Goal: Information Seeking & Learning: Learn about a topic

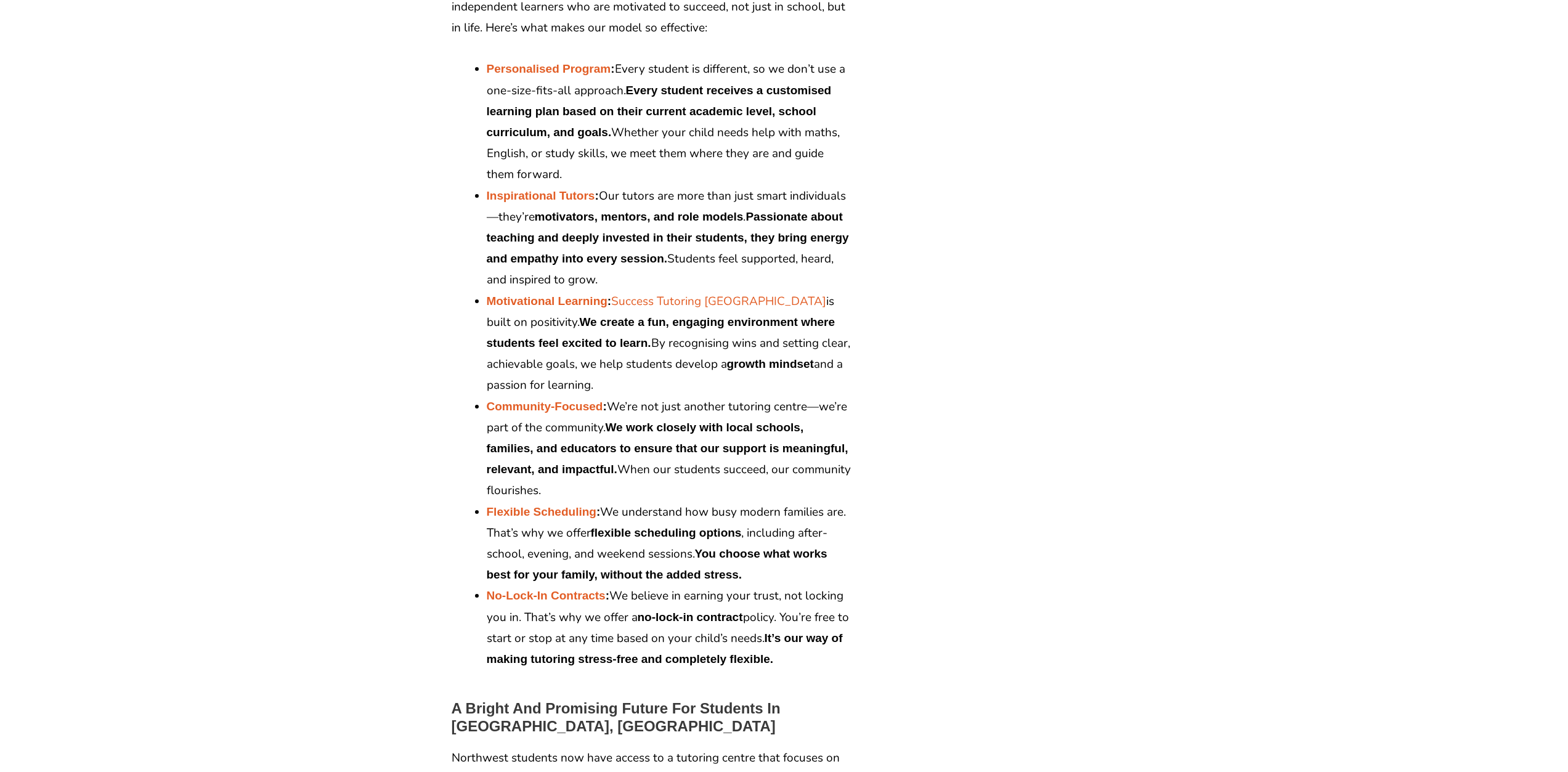
scroll to position [1910, 0]
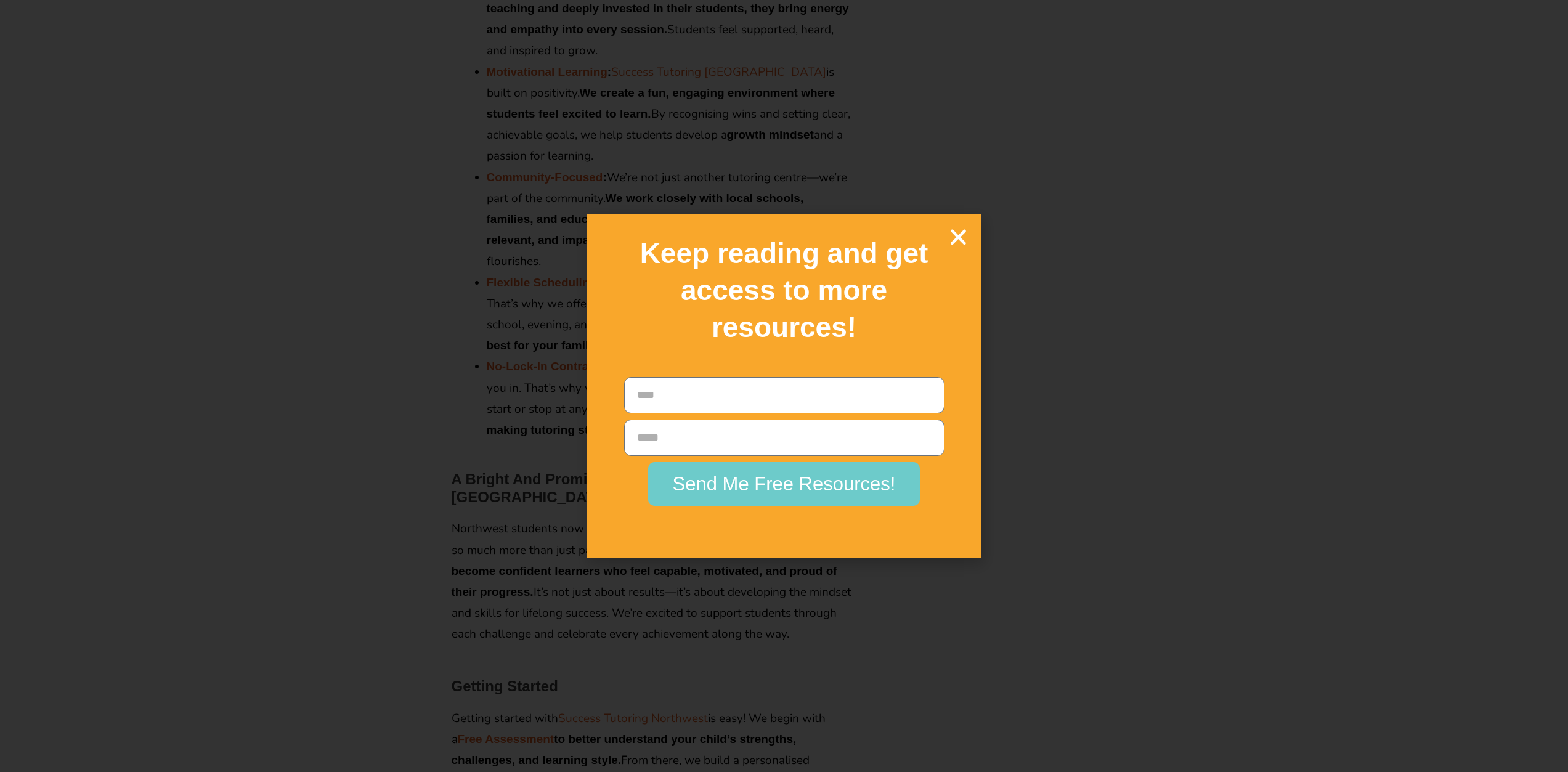
click at [957, 232] on icon "Close" at bounding box center [959, 237] width 22 height 22
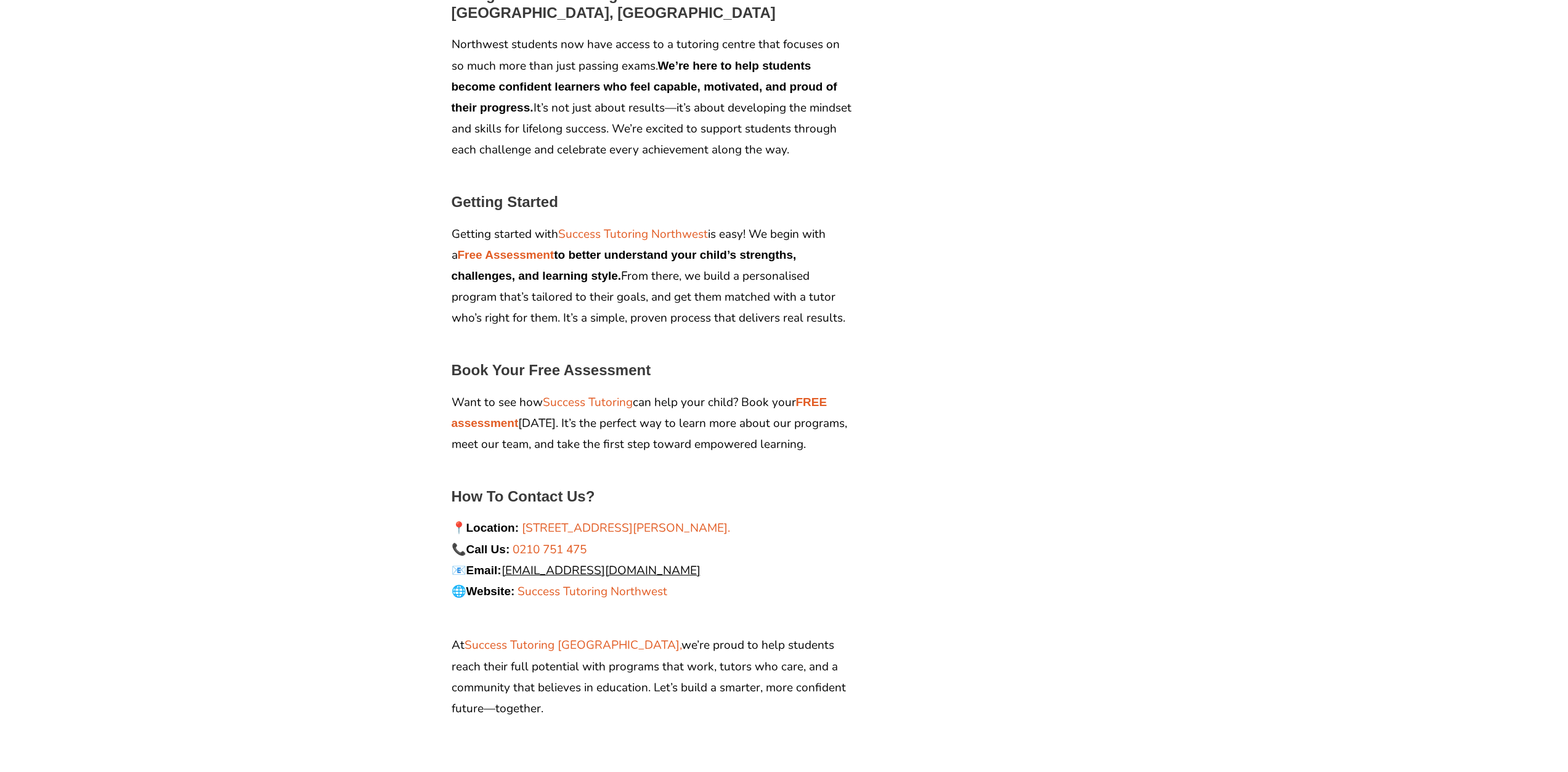
scroll to position [2403, 0]
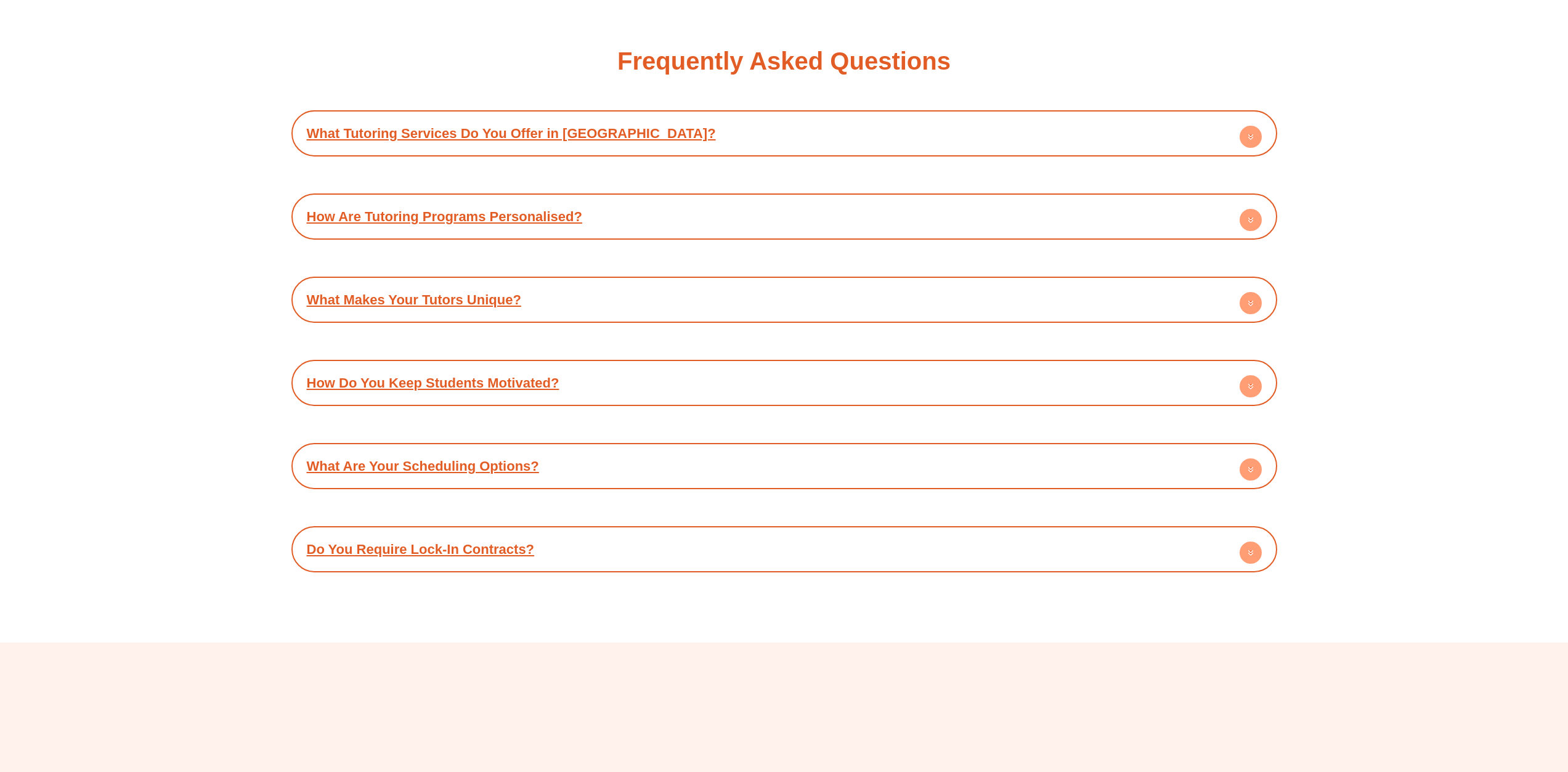
scroll to position [7023, 0]
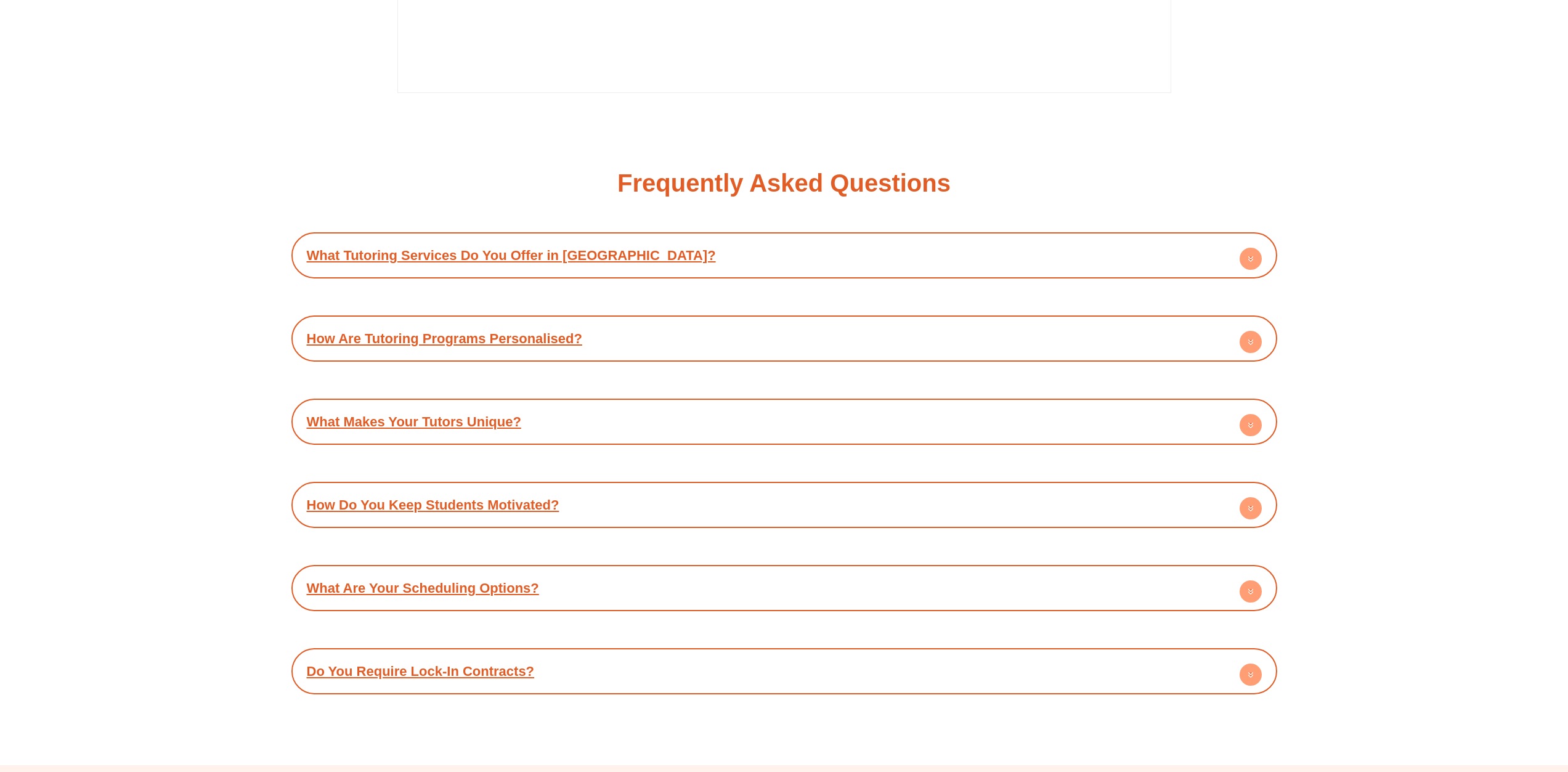
click at [1250, 248] on circle at bounding box center [1250, 258] width 22 height 22
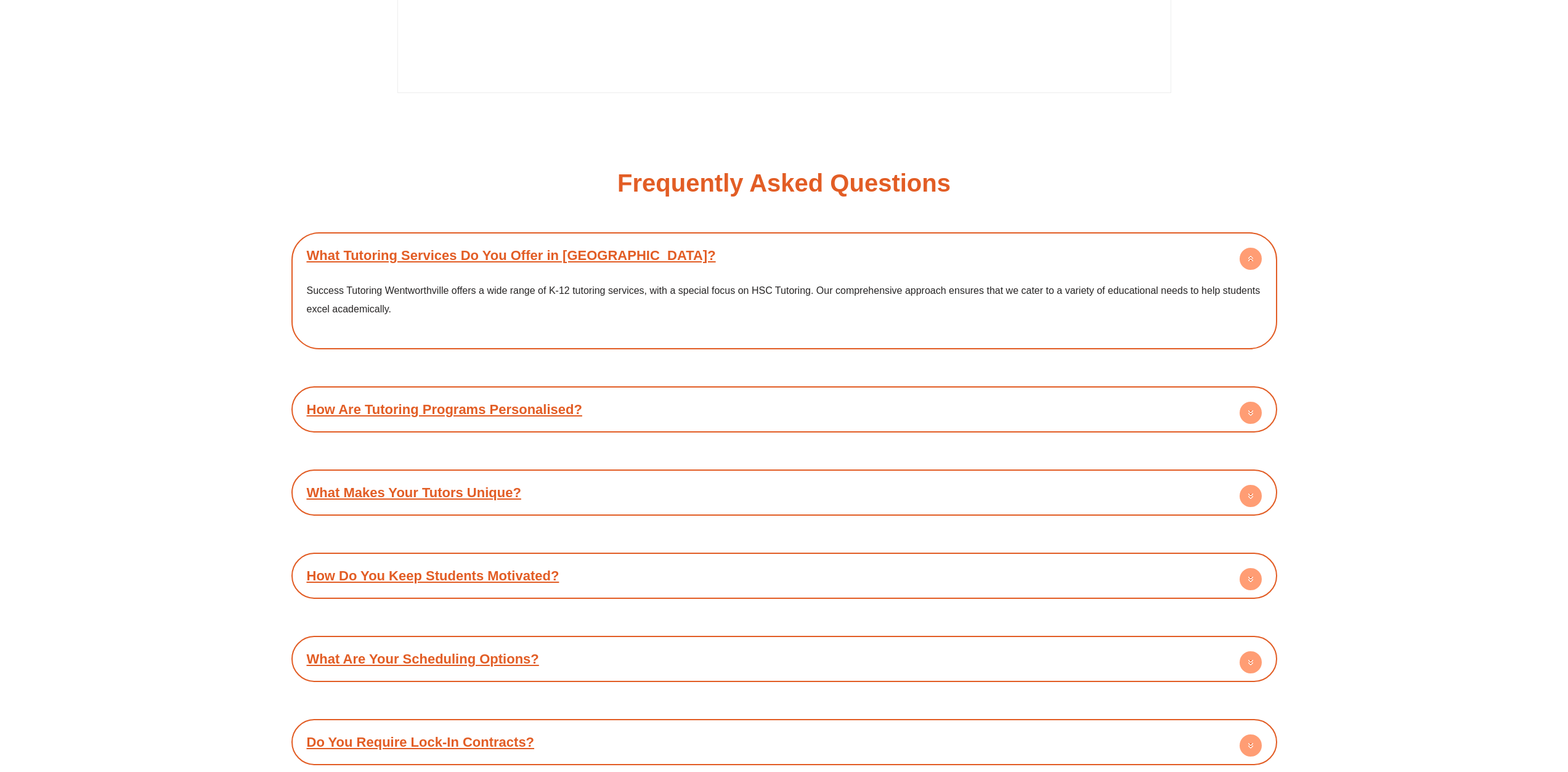
click at [1250, 248] on circle at bounding box center [1250, 258] width 22 height 22
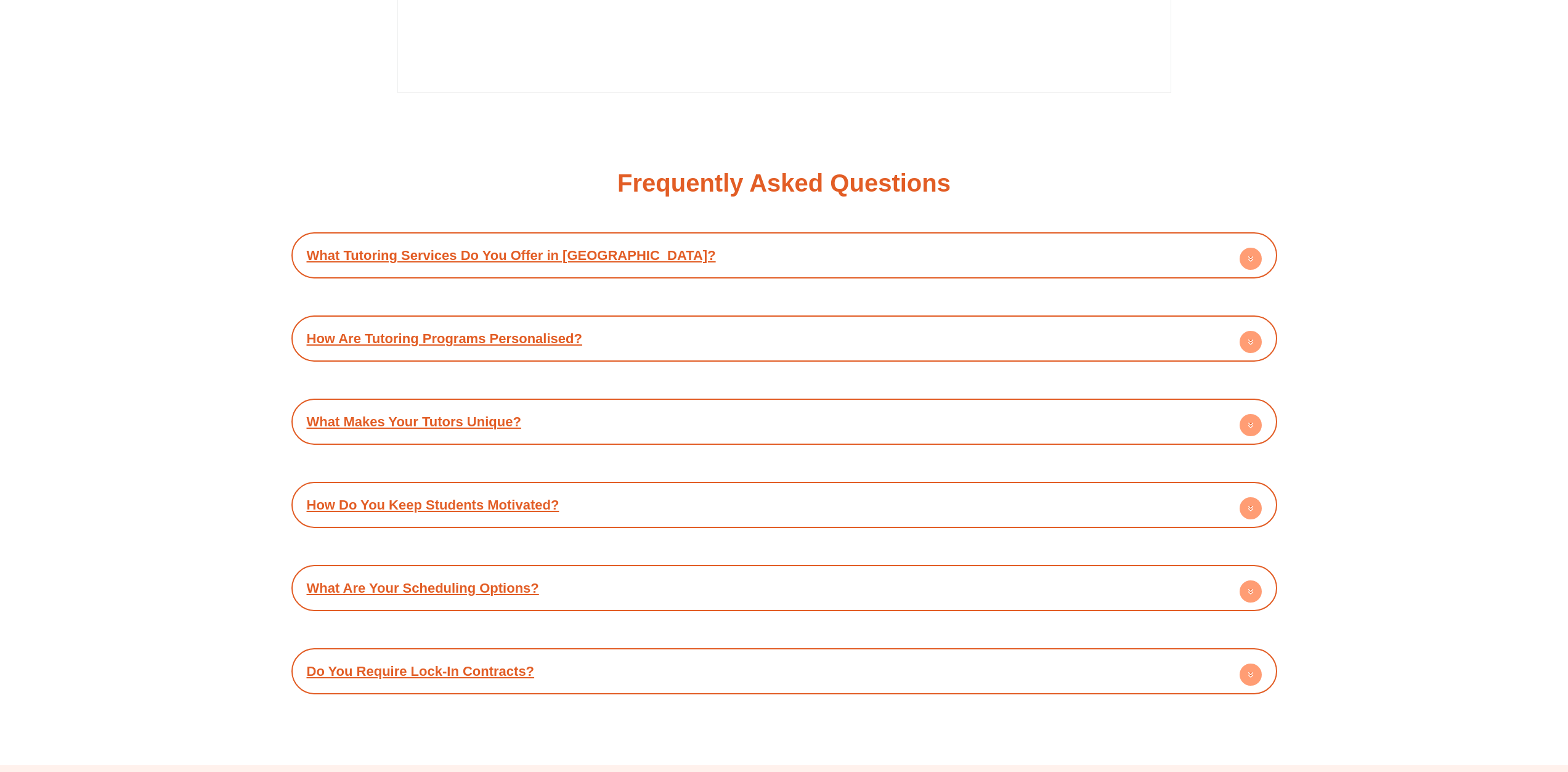
click at [1244, 331] on circle at bounding box center [1250, 342] width 22 height 22
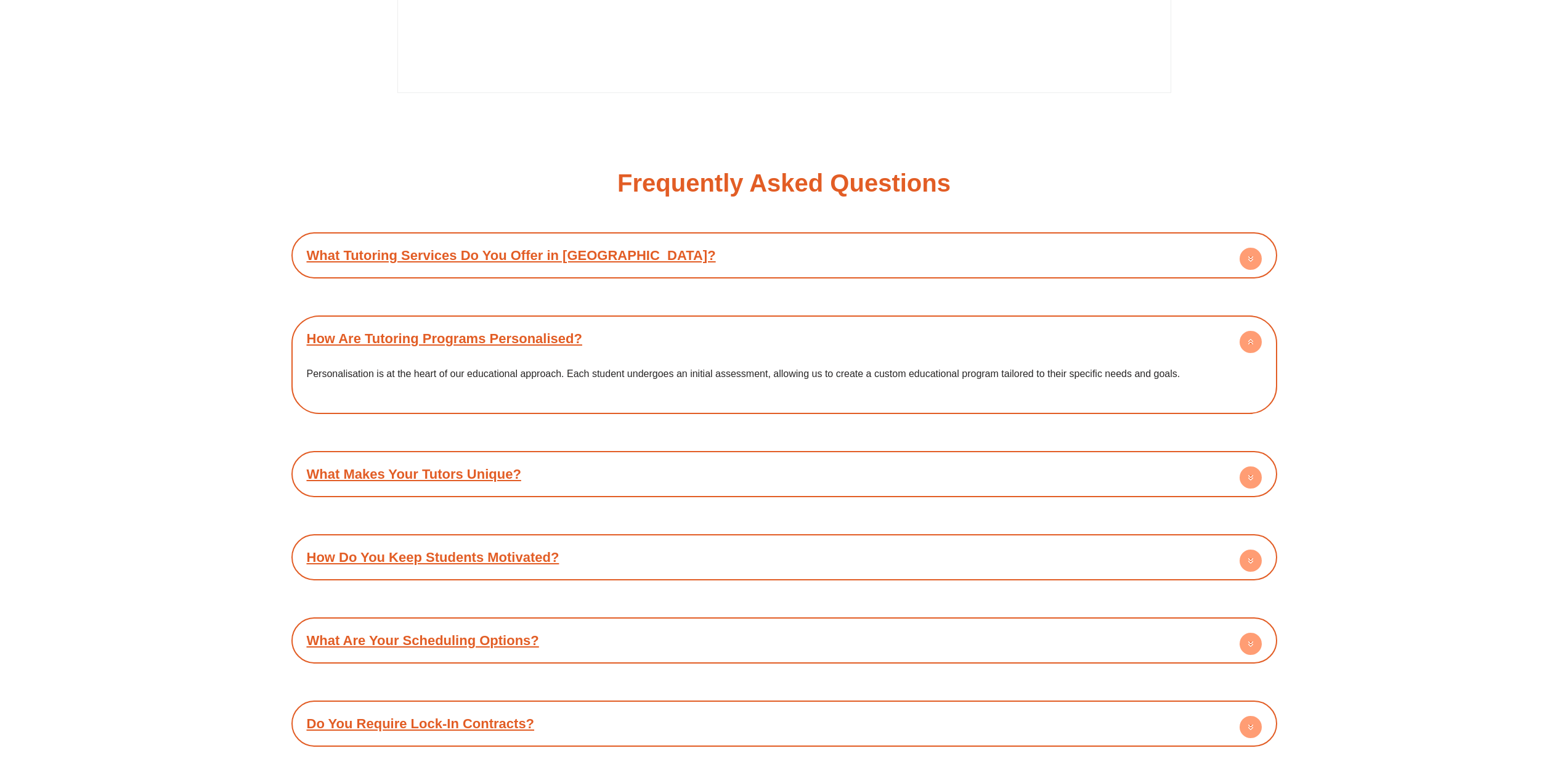
click at [1244, 331] on circle at bounding box center [1250, 342] width 22 height 22
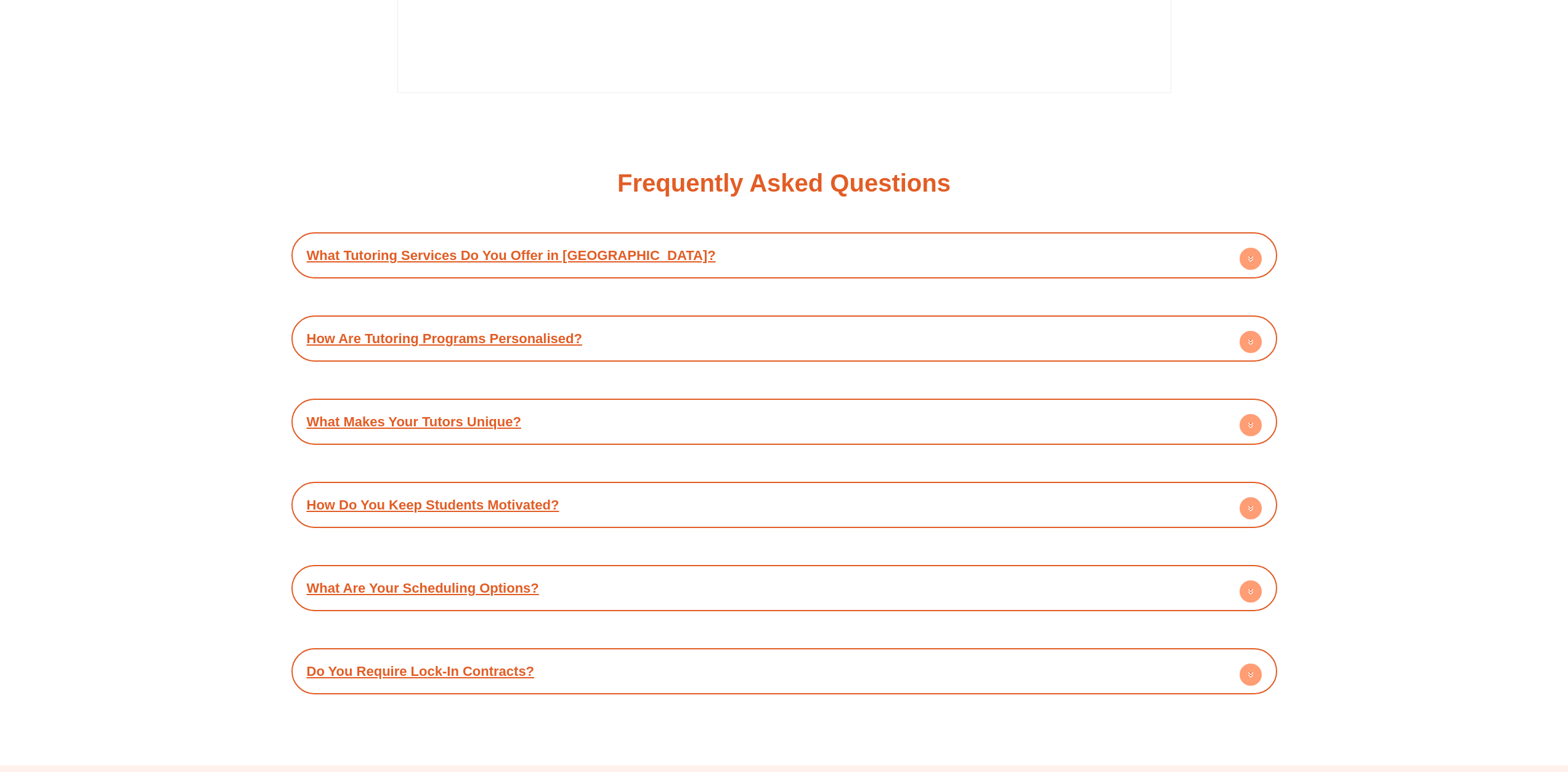
click at [1244, 414] on circle at bounding box center [1250, 425] width 22 height 22
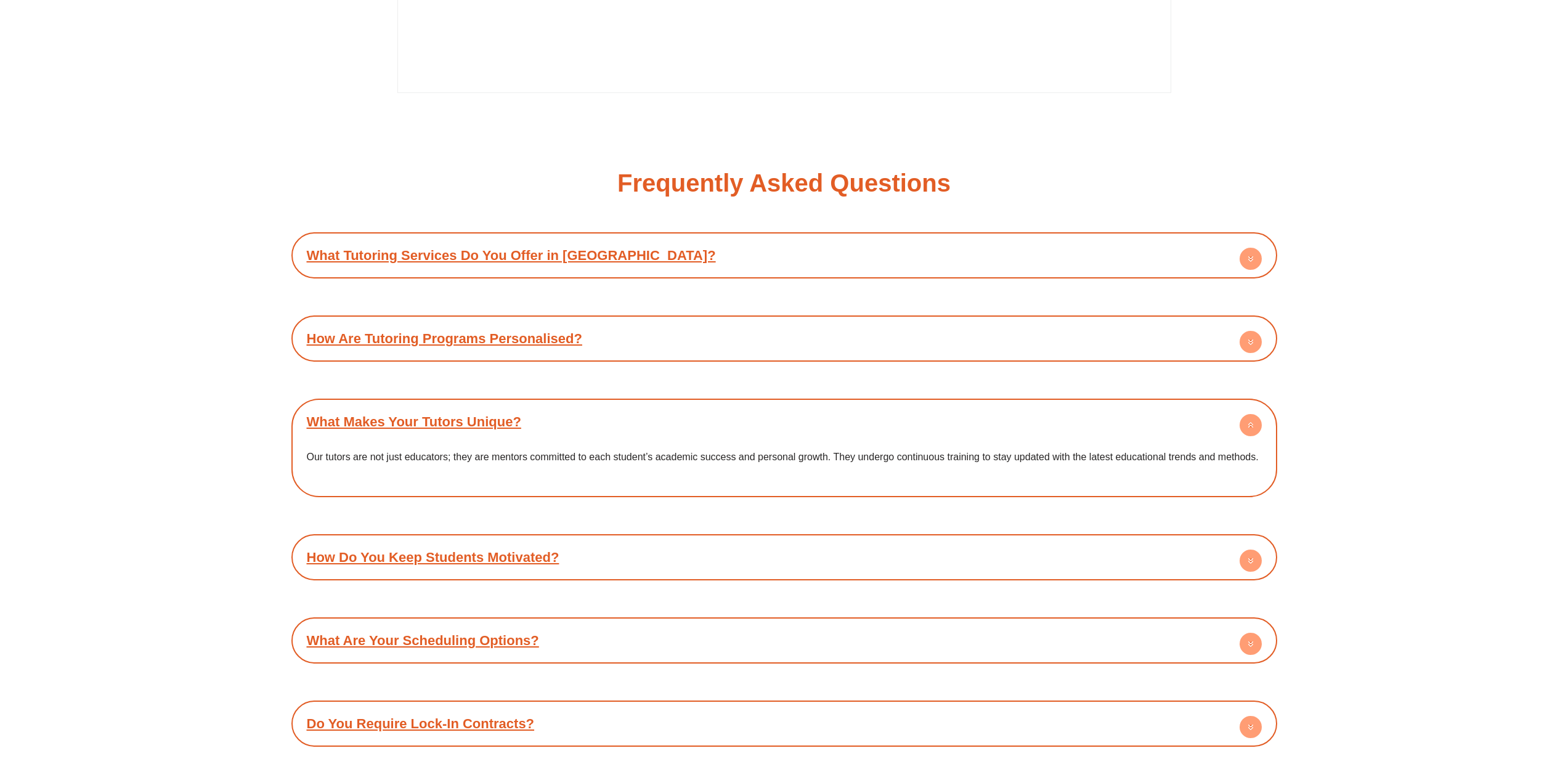
drag, startPoint x: 1244, startPoint y: 400, endPoint x: 1242, endPoint y: 394, distance: 6.3
click at [1242, 414] on icon at bounding box center [1250, 425] width 22 height 22
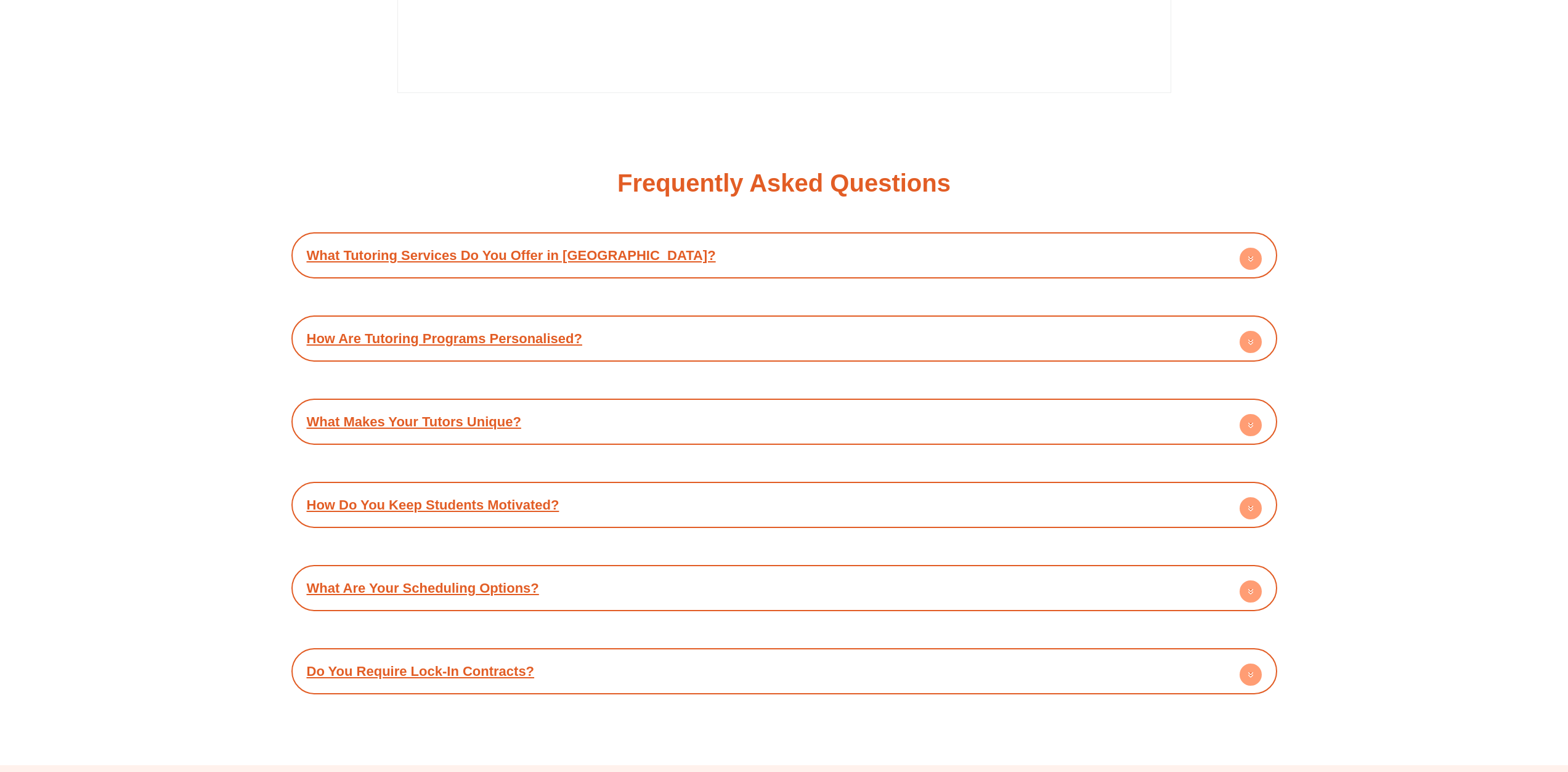
click at [1238, 571] on div "What Are Your Scheduling Options?" at bounding box center [784, 588] width 974 height 34
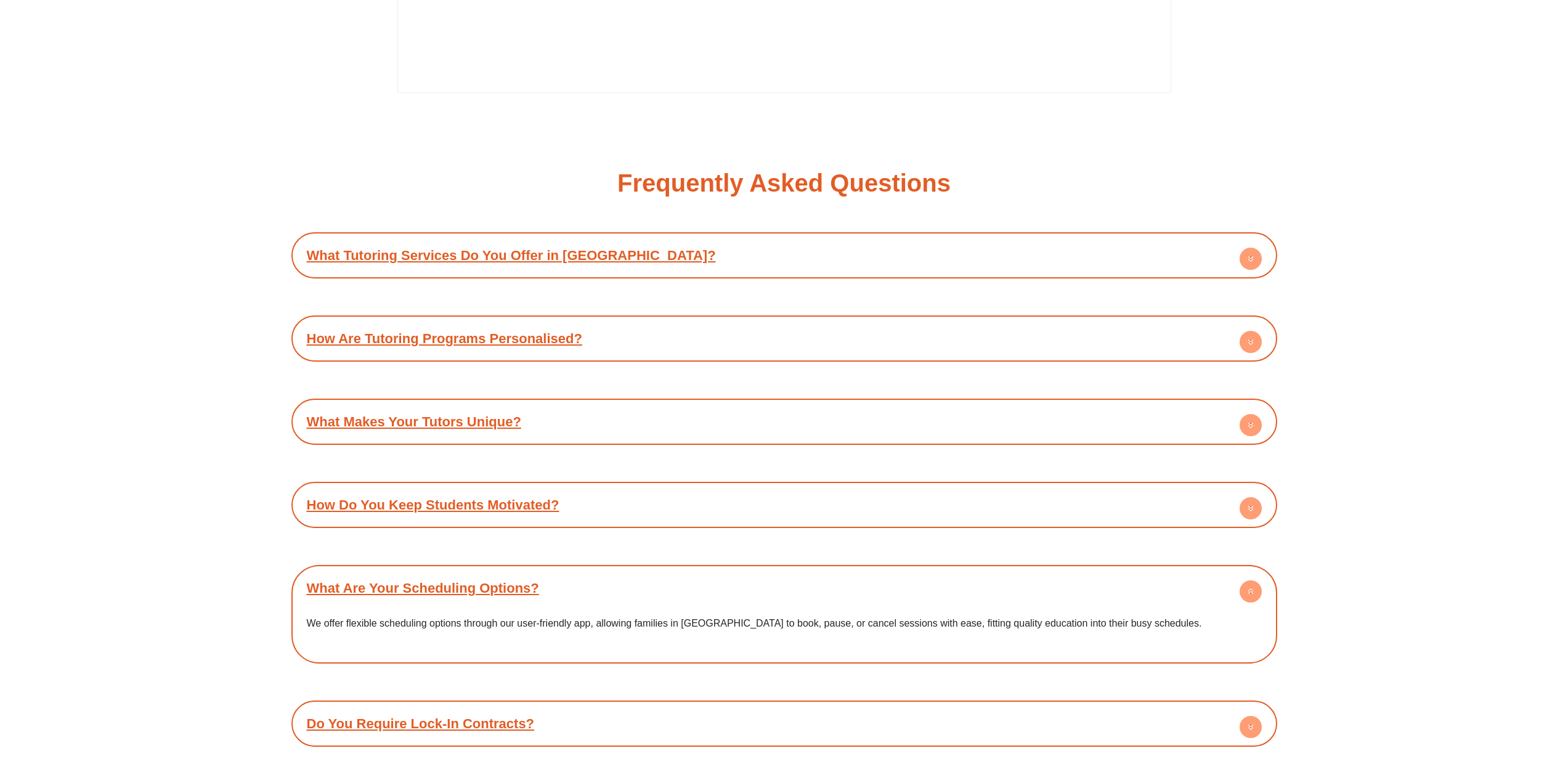
click at [1238, 571] on div "What Are Your Scheduling Options?" at bounding box center [784, 588] width 974 height 34
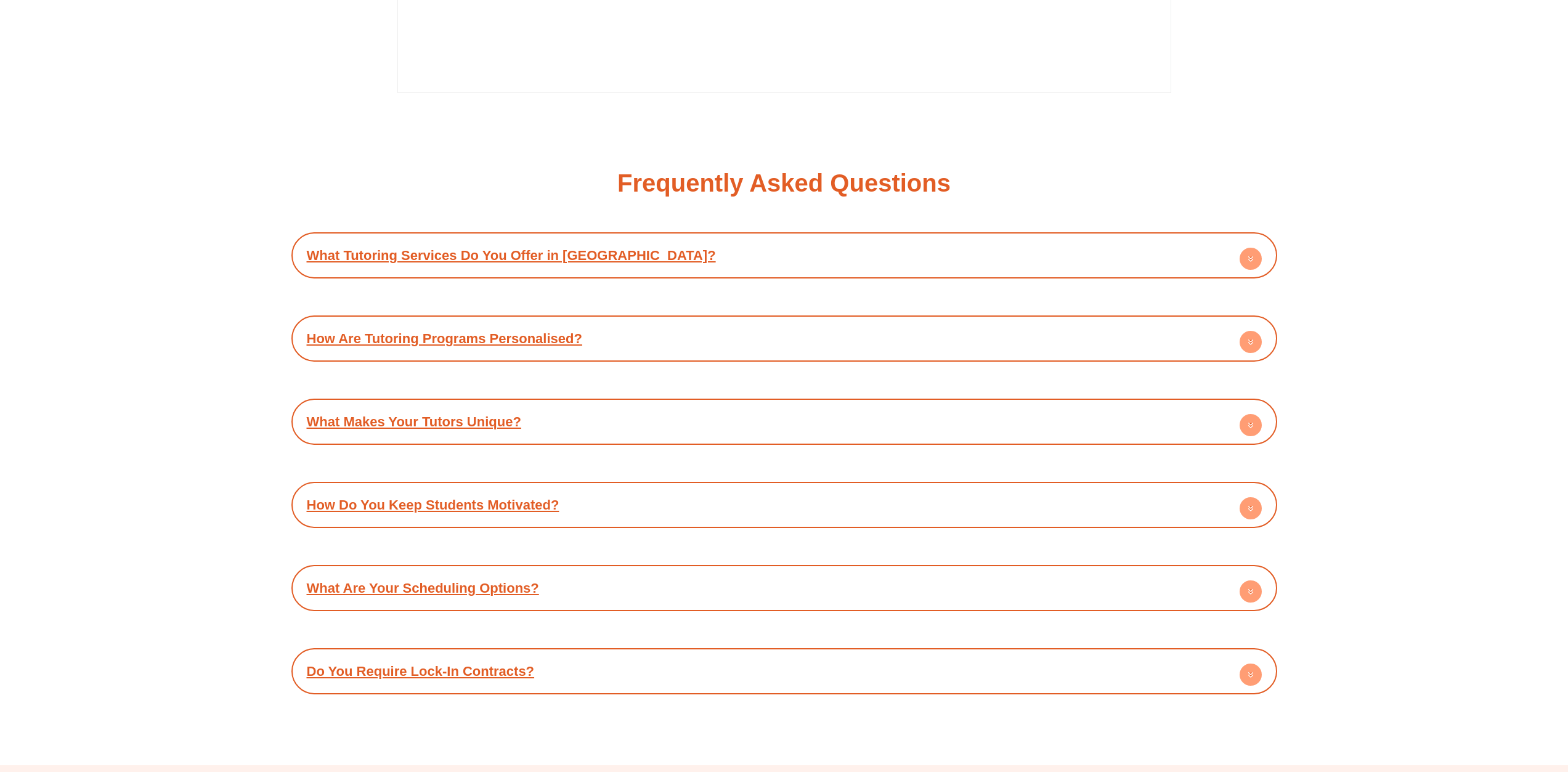
click at [1252, 510] on div "What Tutoring Services Do You Offer in [GEOGRAPHIC_DATA]? Success Tutoring Went…" at bounding box center [784, 463] width 986 height 462
click at [1253, 499] on circle at bounding box center [1250, 508] width 22 height 22
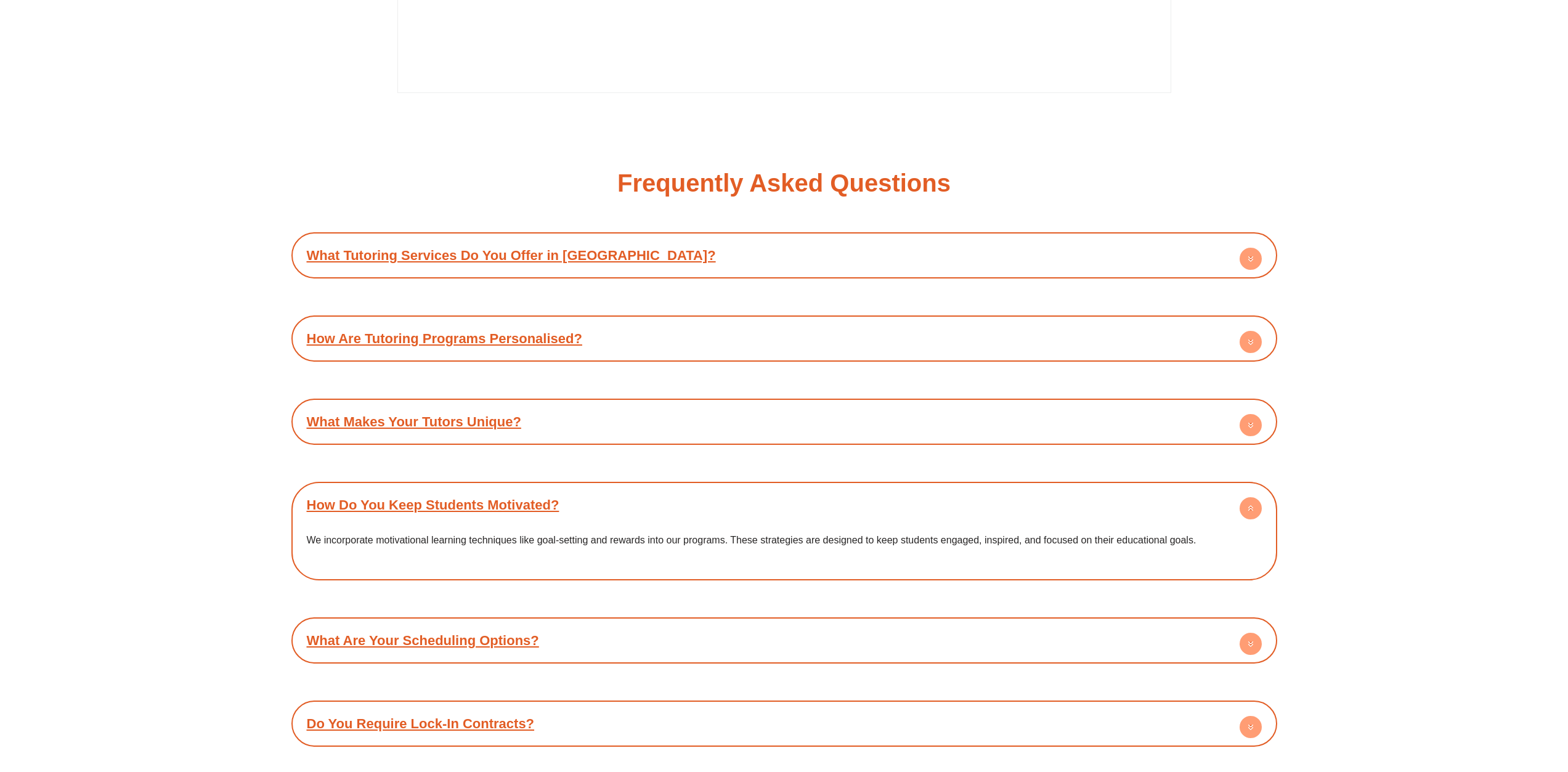
click at [1253, 497] on circle at bounding box center [1250, 508] width 22 height 22
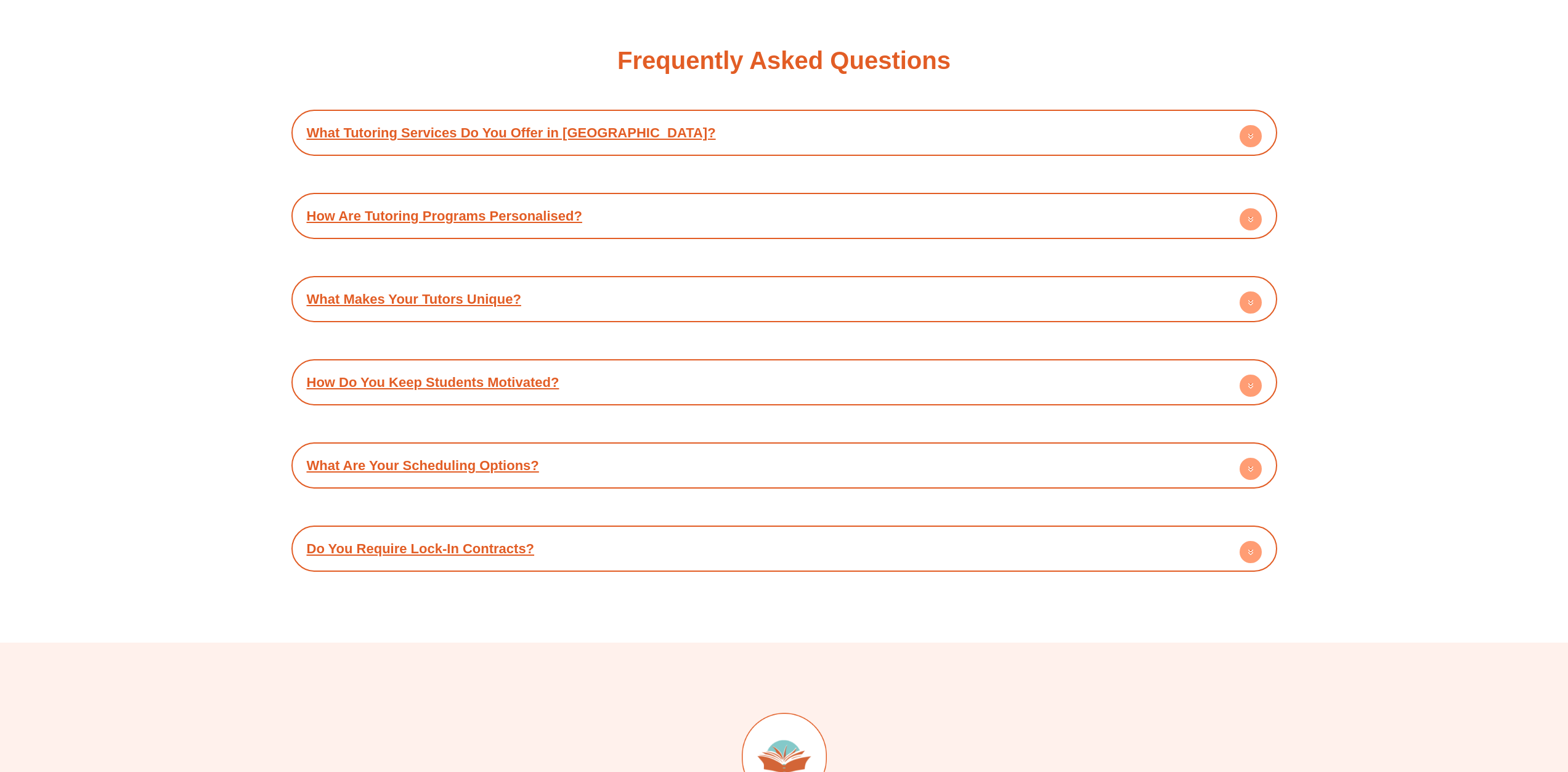
scroll to position [7146, 0]
click at [1215, 542] on div "Do You Require Lock-In Contracts?" at bounding box center [784, 548] width 974 height 34
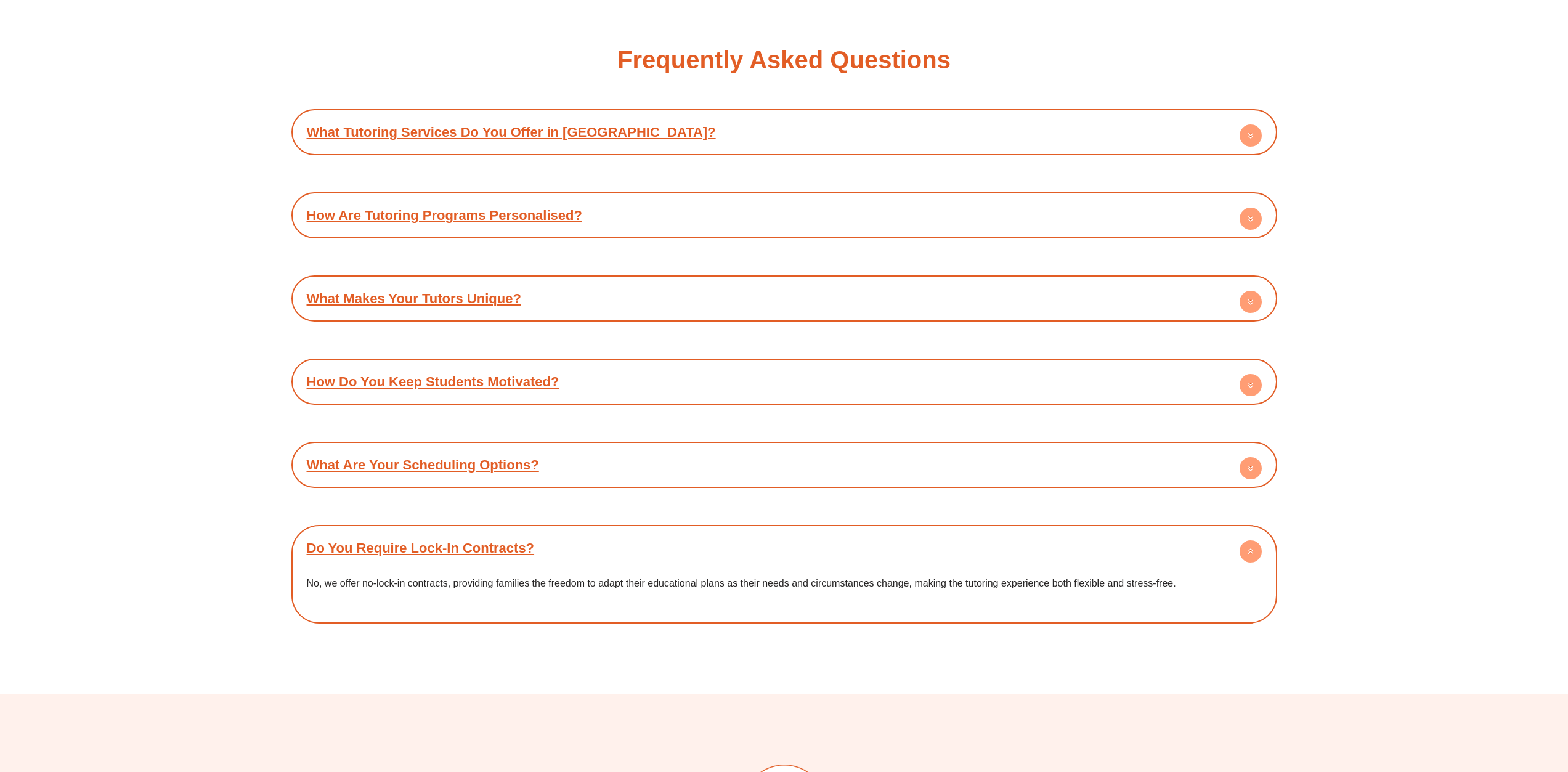
click at [1215, 542] on div "Do You Require Lock-In Contracts?" at bounding box center [784, 548] width 974 height 34
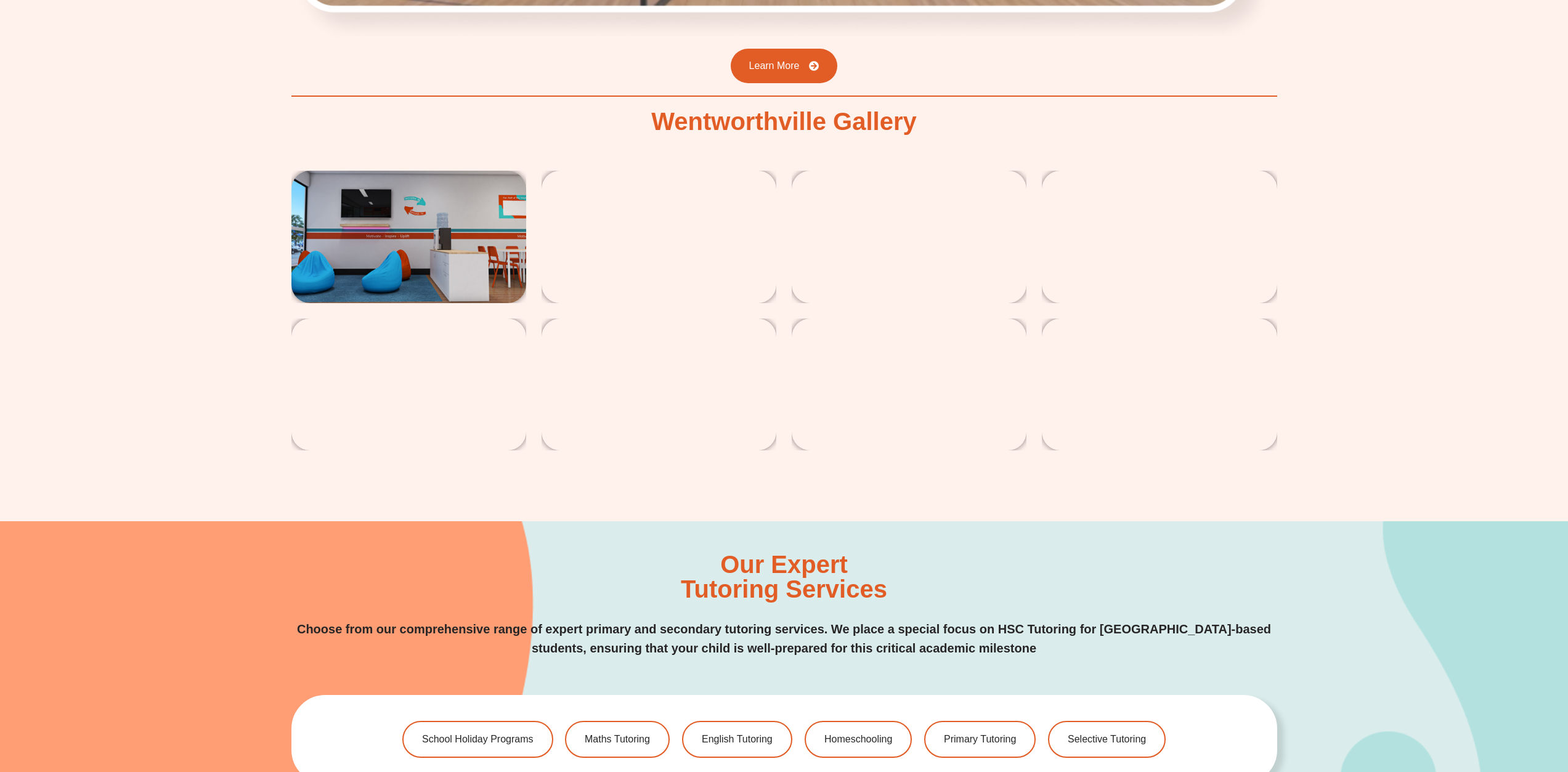
scroll to position [2178, 0]
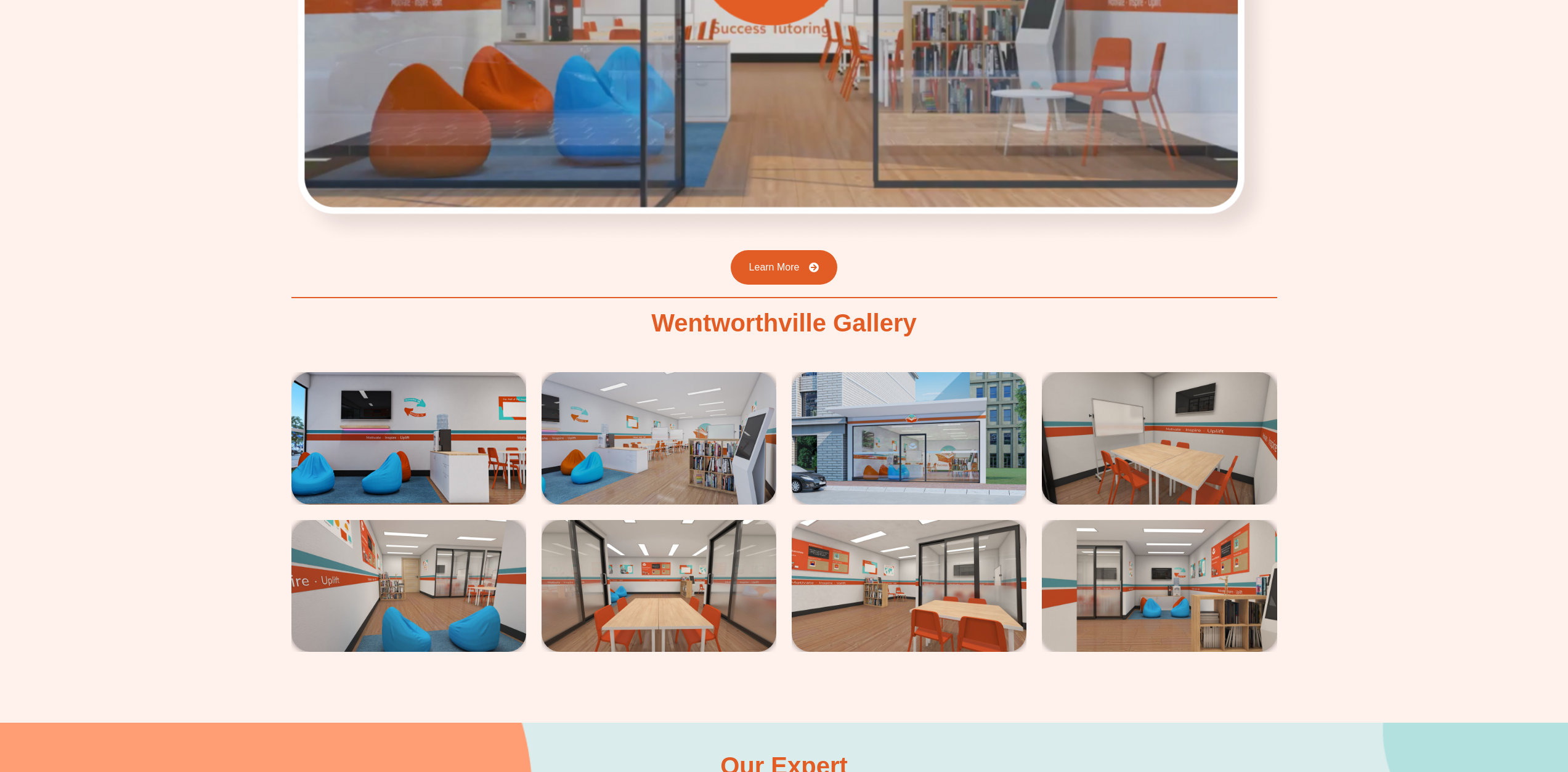
click at [391, 412] on img at bounding box center [409, 438] width 235 height 132
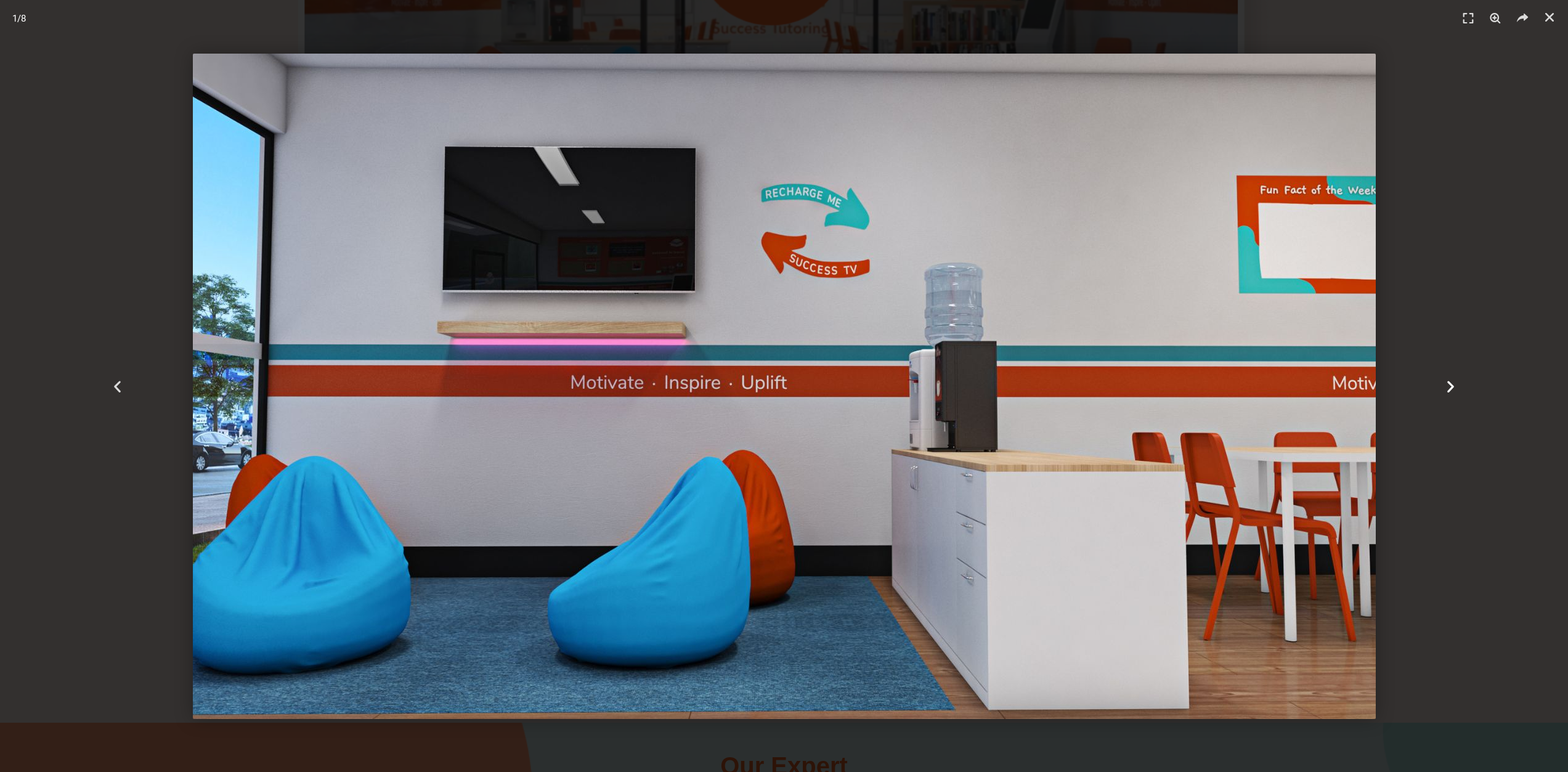
click at [1444, 381] on icon "Next slide" at bounding box center [1451, 386] width 16 height 16
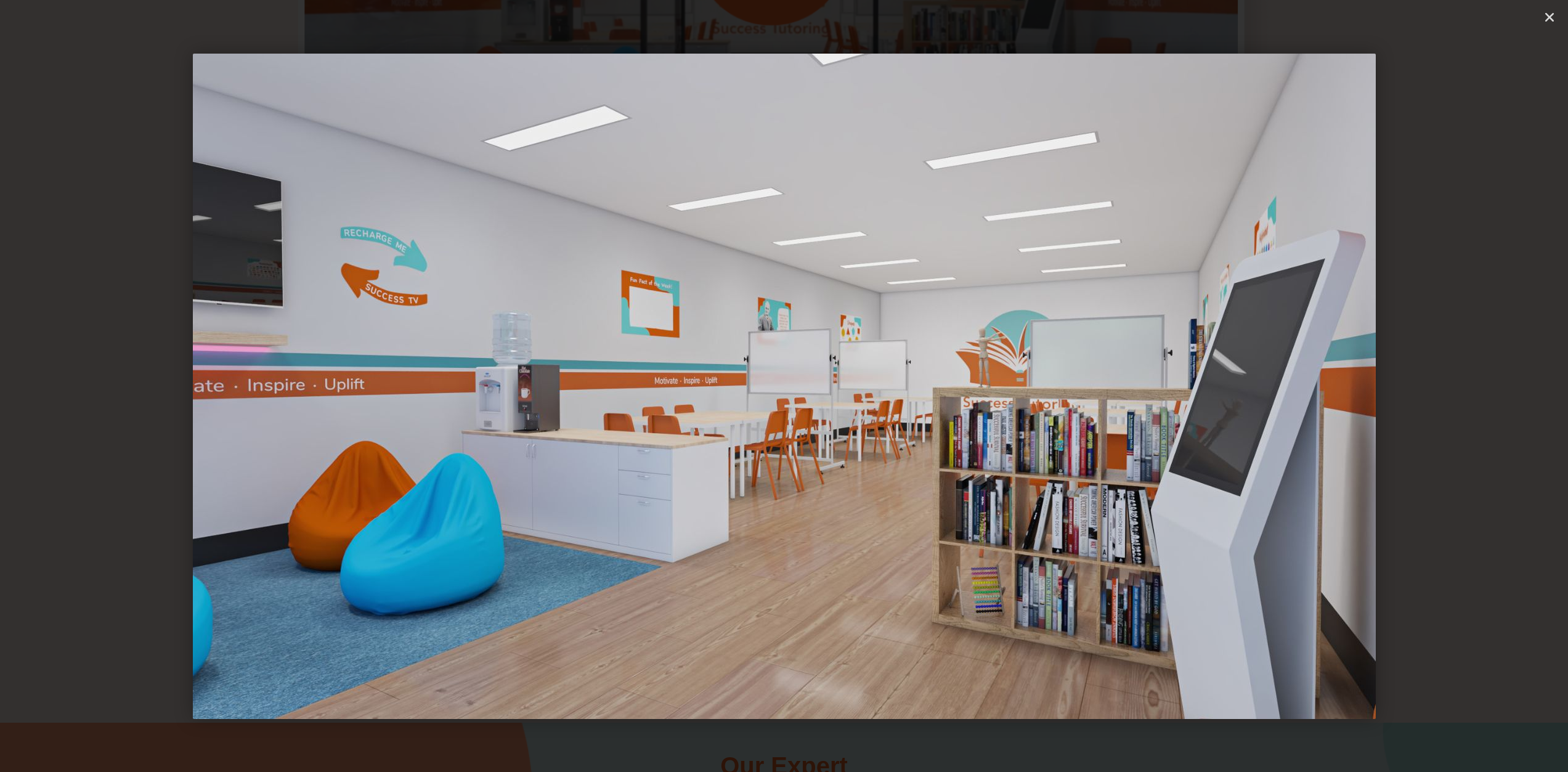
click at [1444, 381] on icon "Next slide" at bounding box center [1451, 386] width 16 height 16
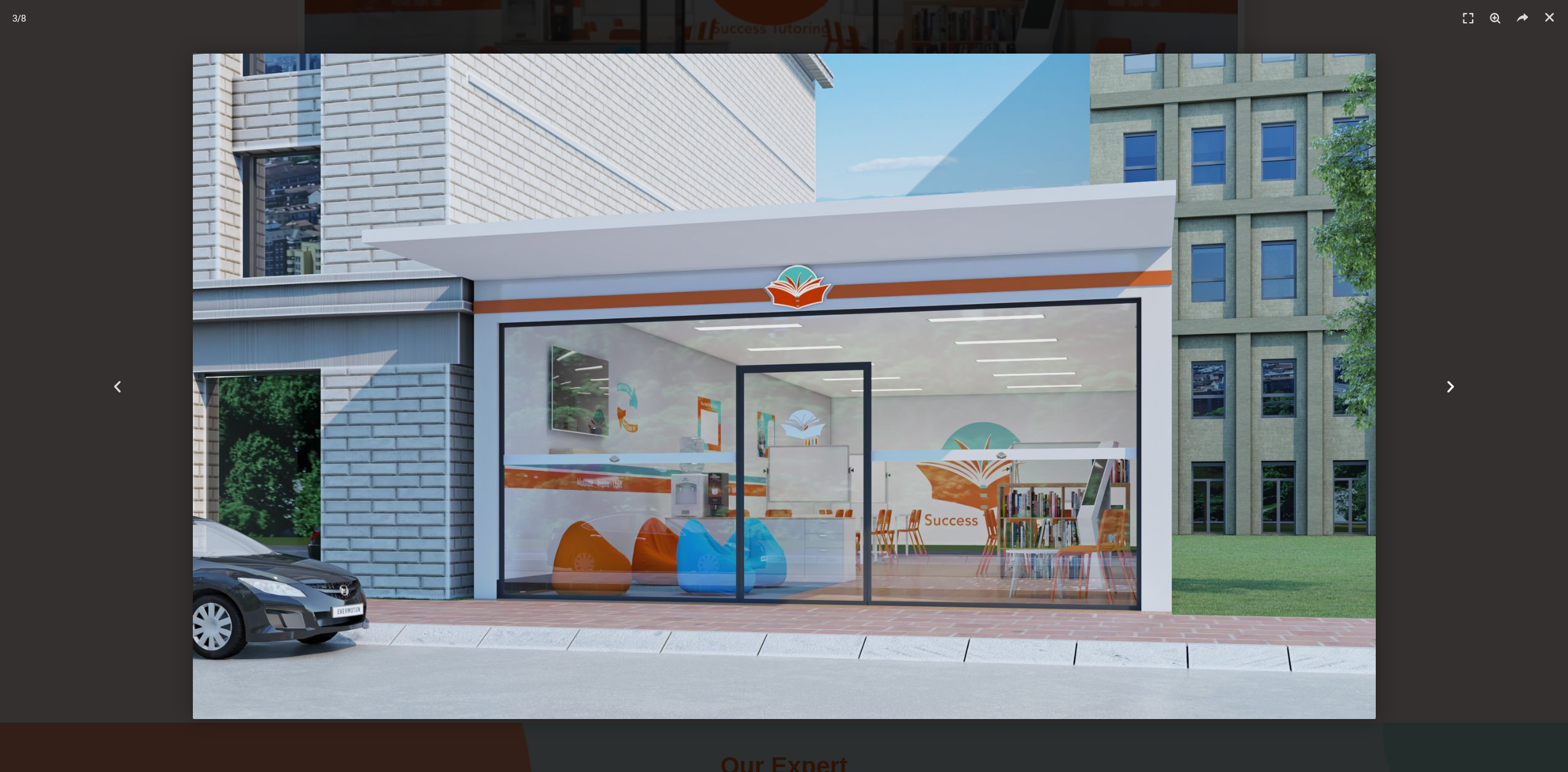
click at [1444, 381] on icon "Next slide" at bounding box center [1451, 386] width 16 height 16
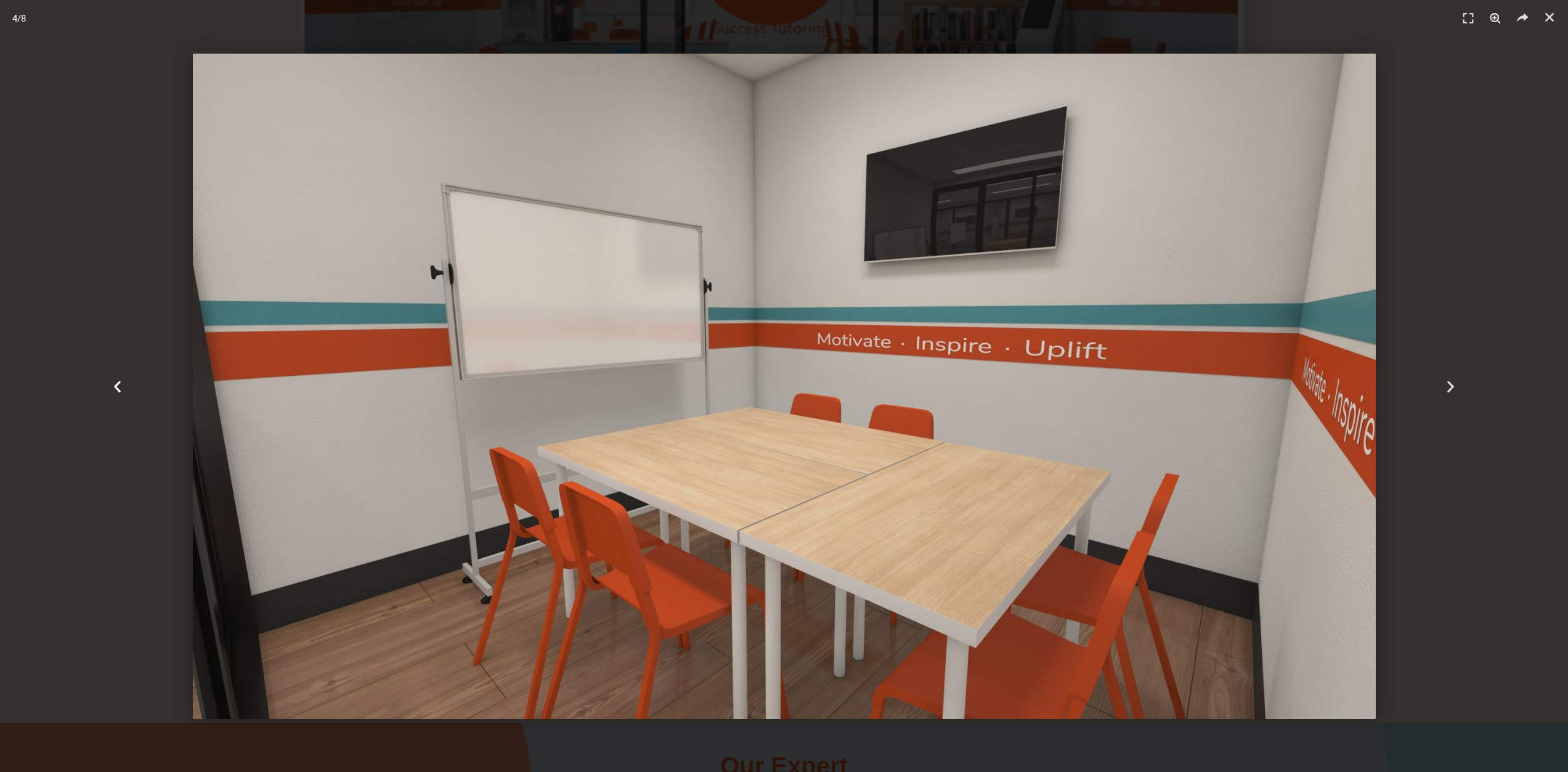
click at [117, 389] on icon "Previous slide" at bounding box center [117, 386] width 16 height 16
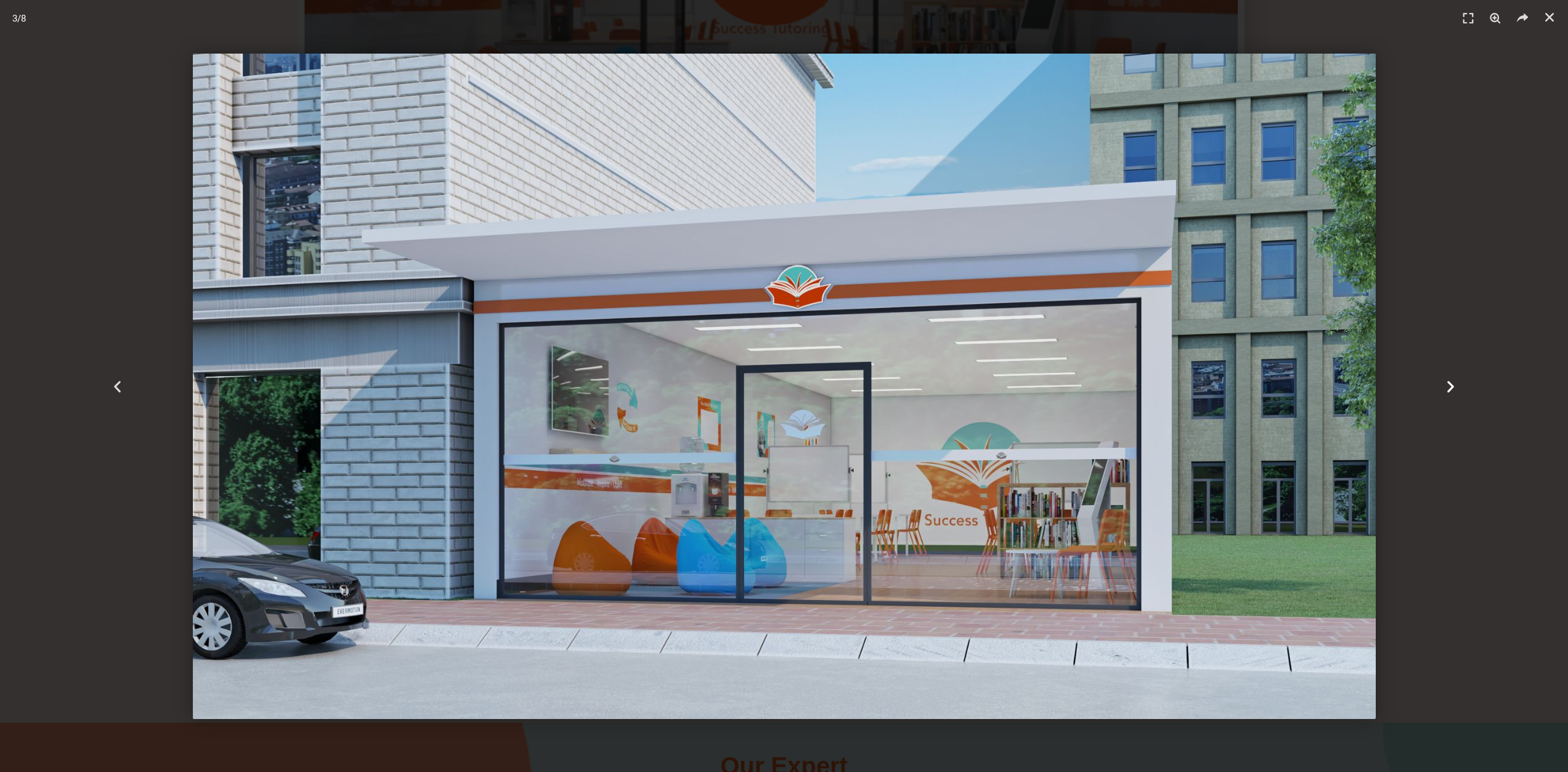
click at [1445, 390] on icon "Next slide" at bounding box center [1451, 386] width 16 height 16
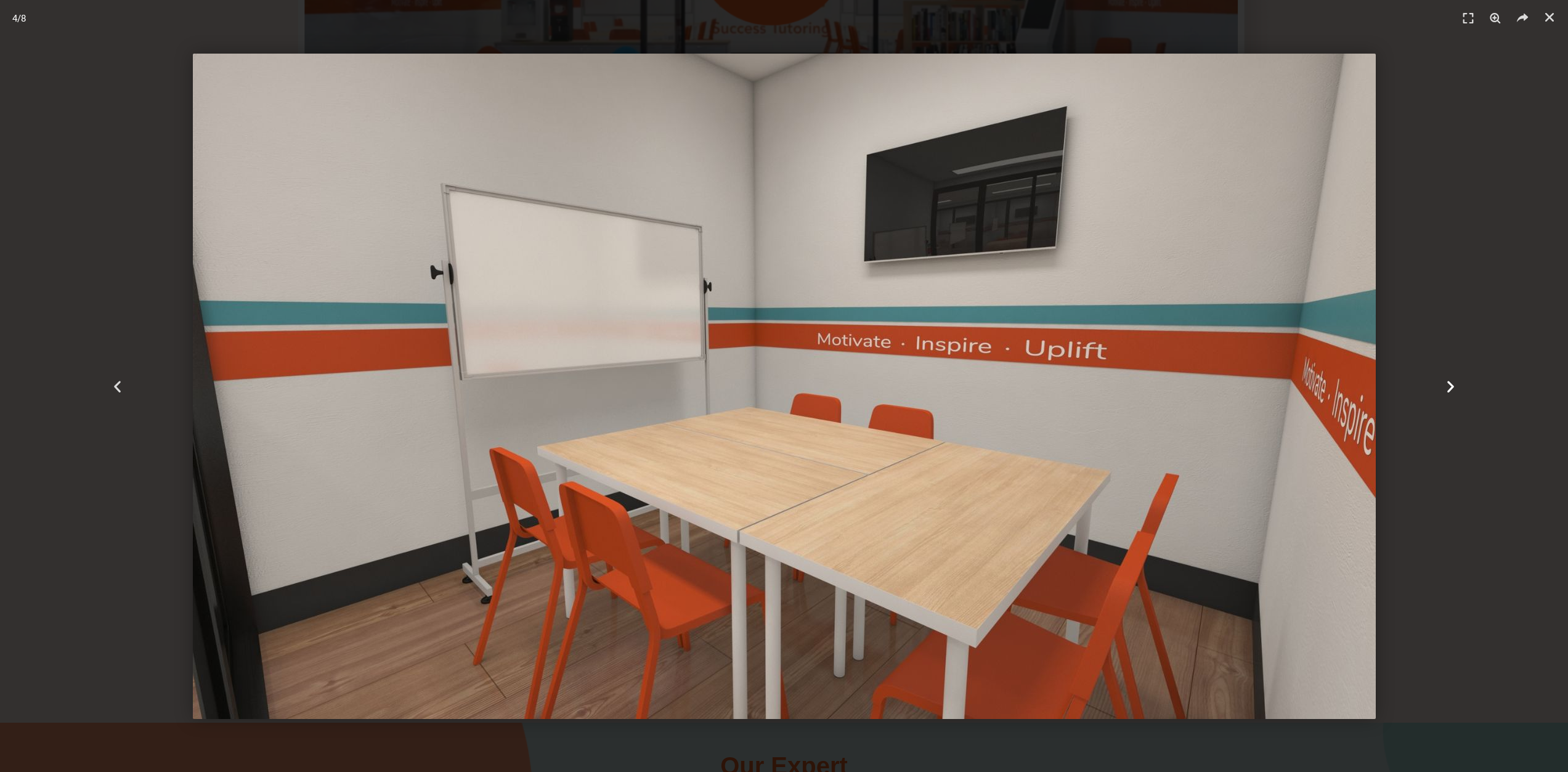
click at [1445, 390] on icon "Next slide" at bounding box center [1451, 386] width 16 height 16
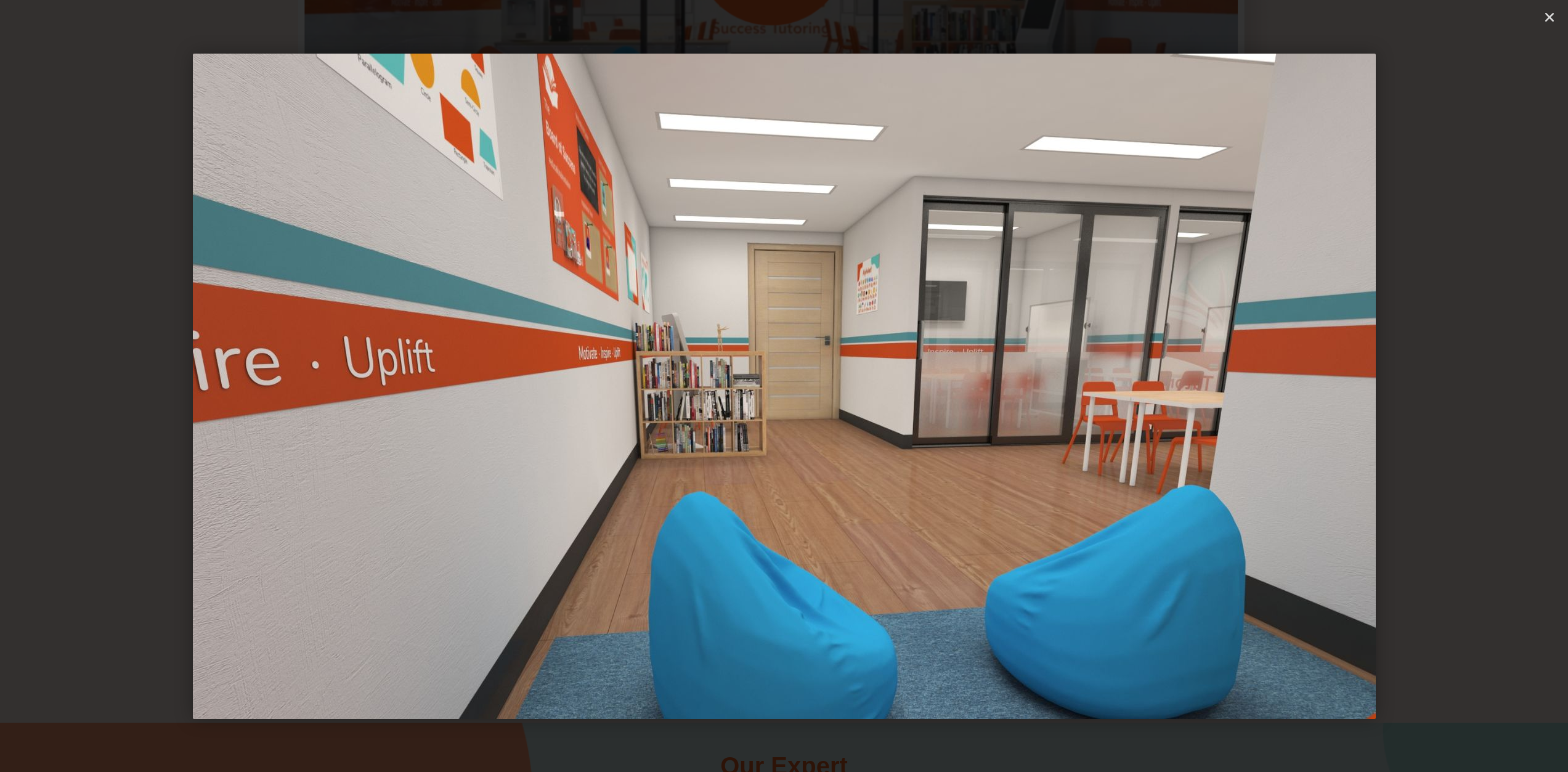
click at [1445, 390] on icon "Next slide" at bounding box center [1451, 386] width 16 height 16
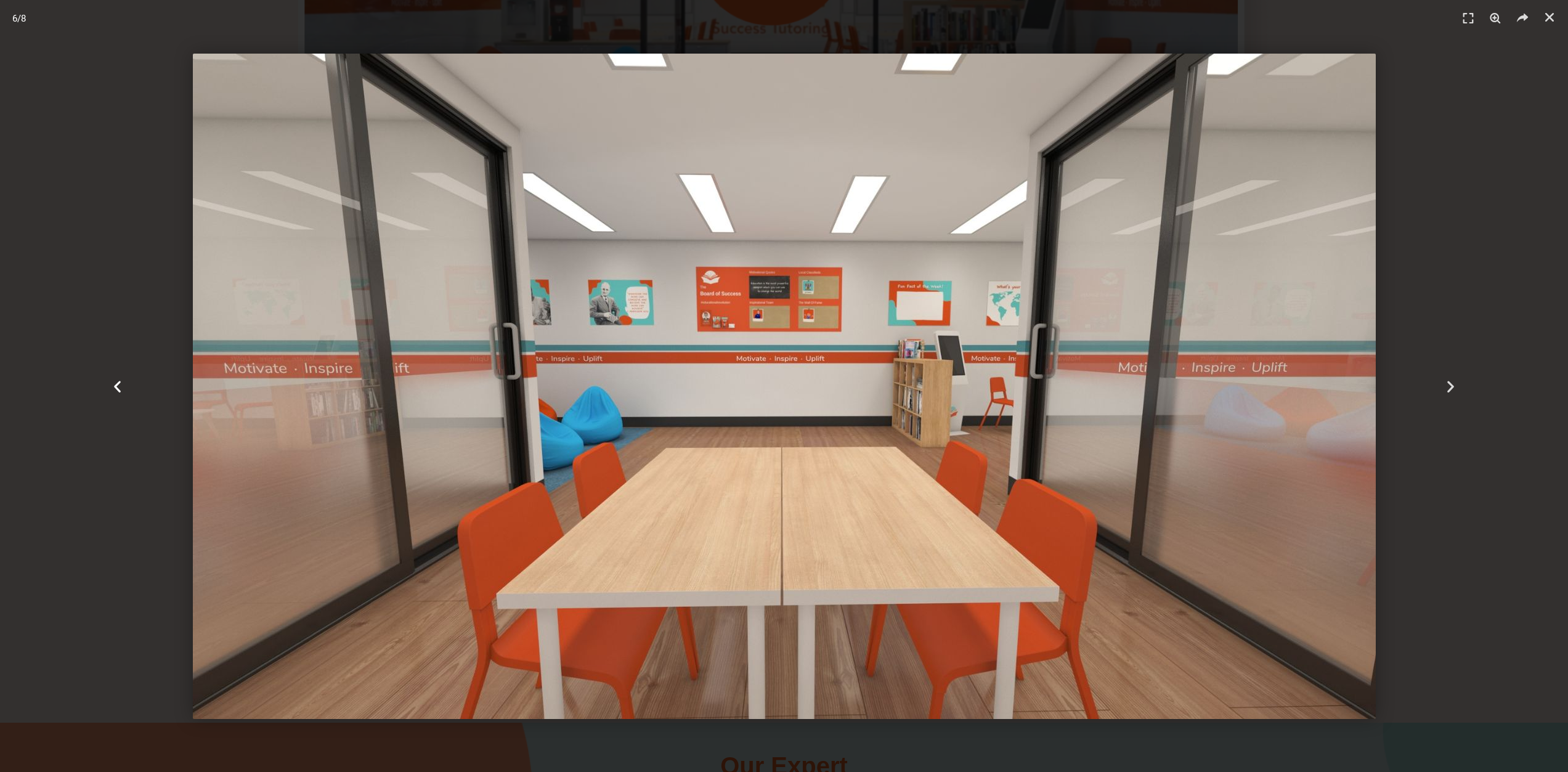
click at [114, 389] on icon "Previous slide" at bounding box center [117, 386] width 16 height 16
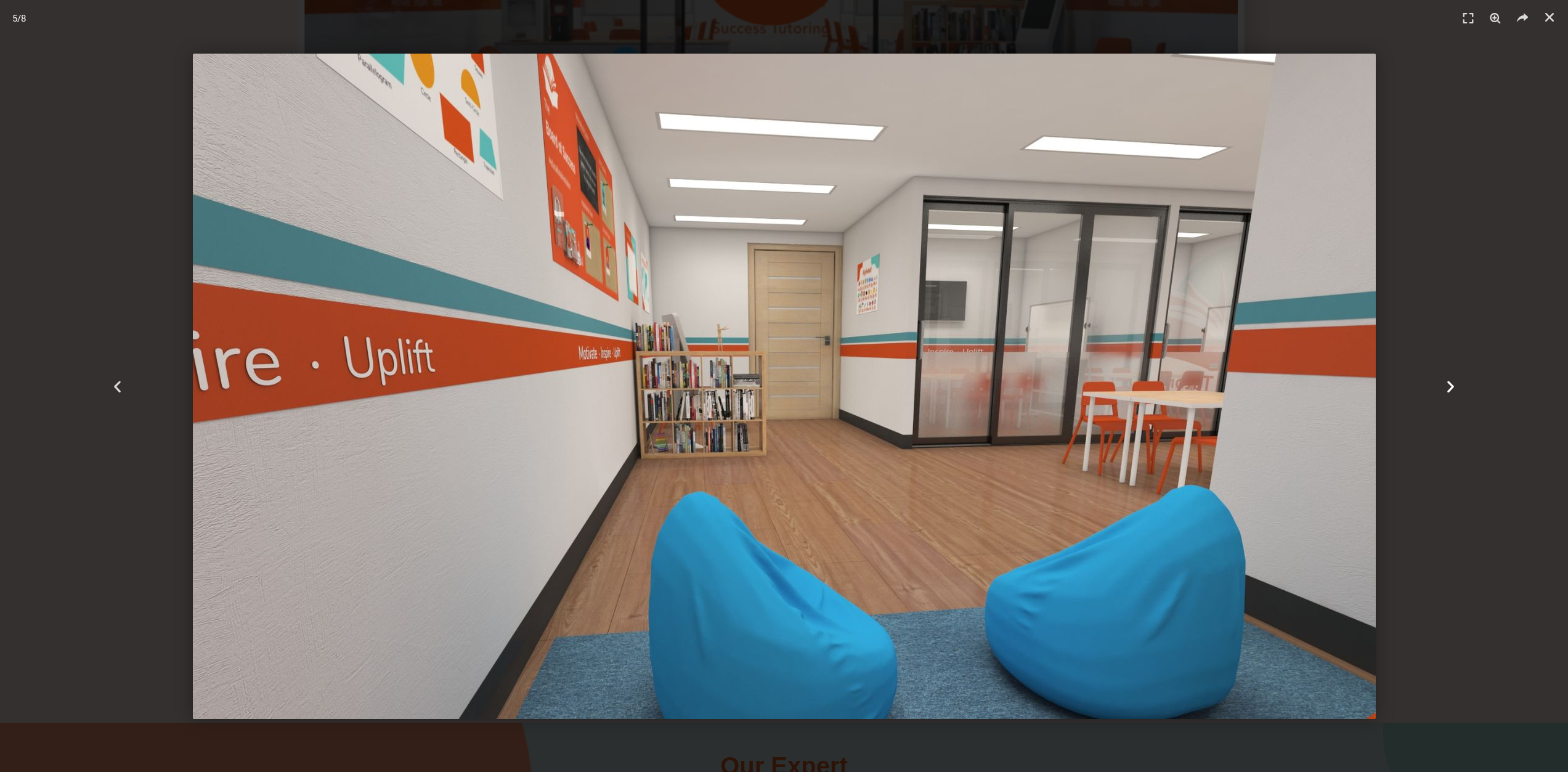
click at [1457, 391] on icon "Next slide" at bounding box center [1451, 386] width 16 height 16
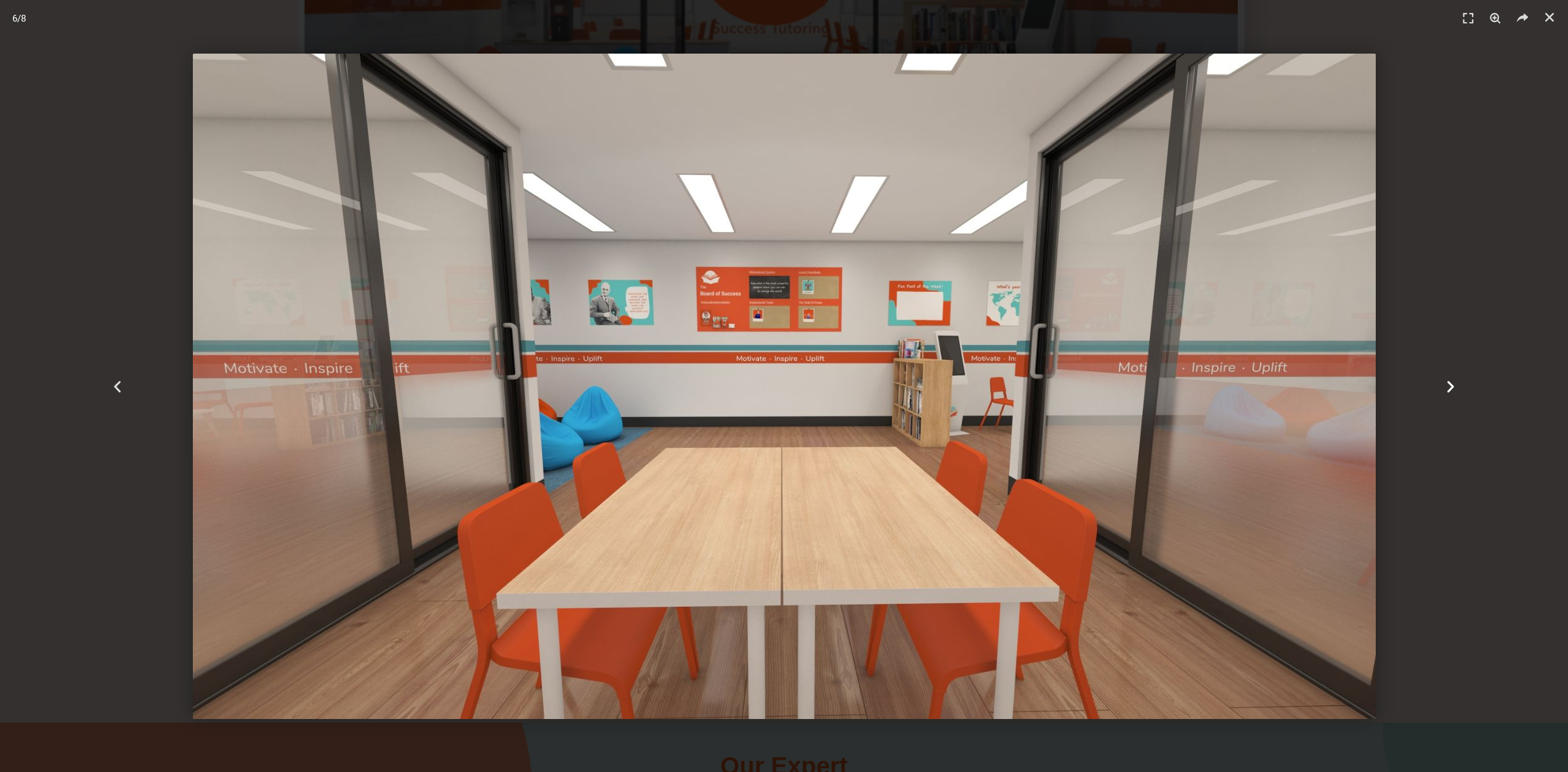
click at [1457, 391] on icon "Next slide" at bounding box center [1451, 386] width 16 height 16
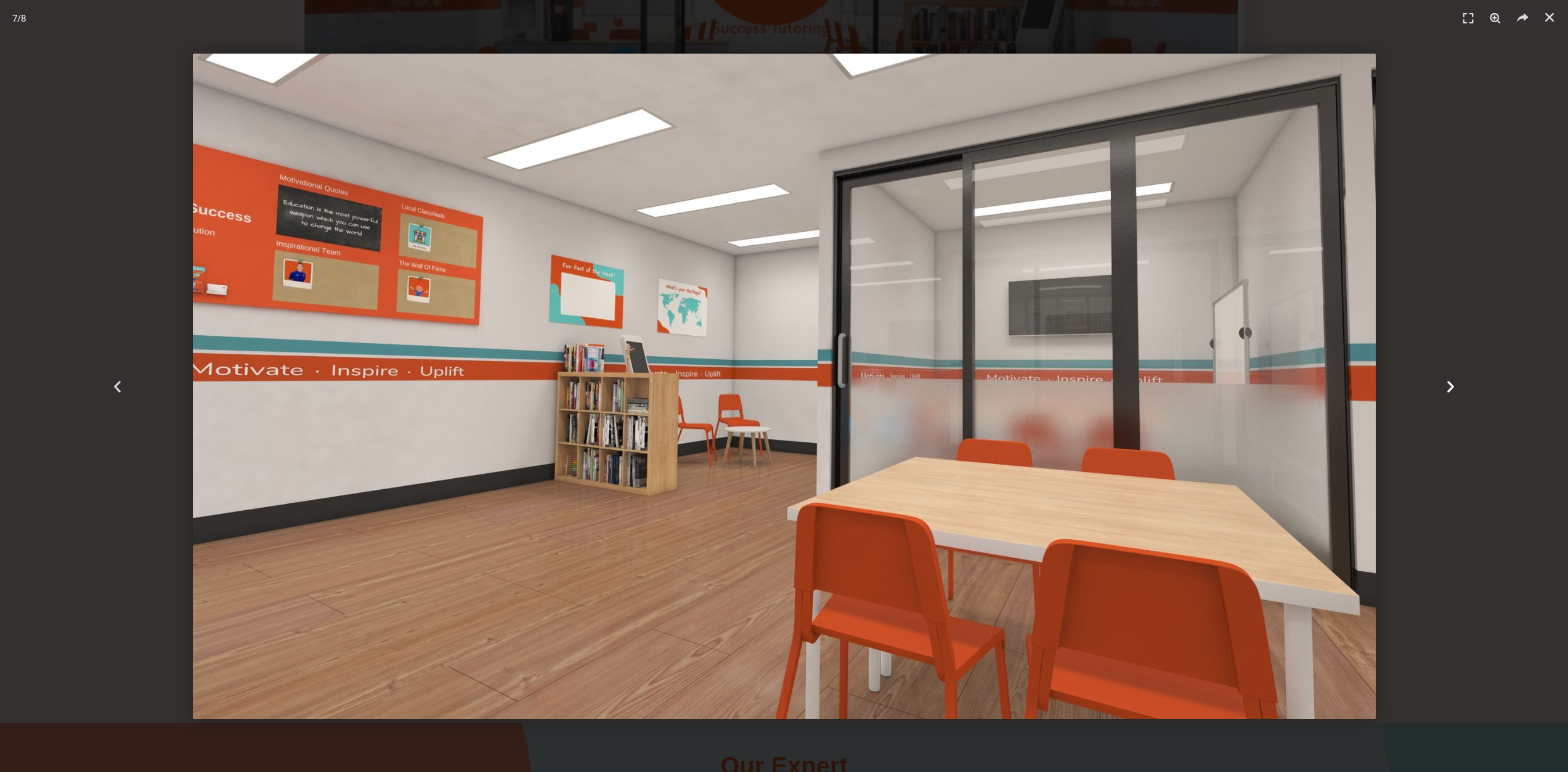
click at [1457, 391] on icon "Next slide" at bounding box center [1451, 386] width 16 height 16
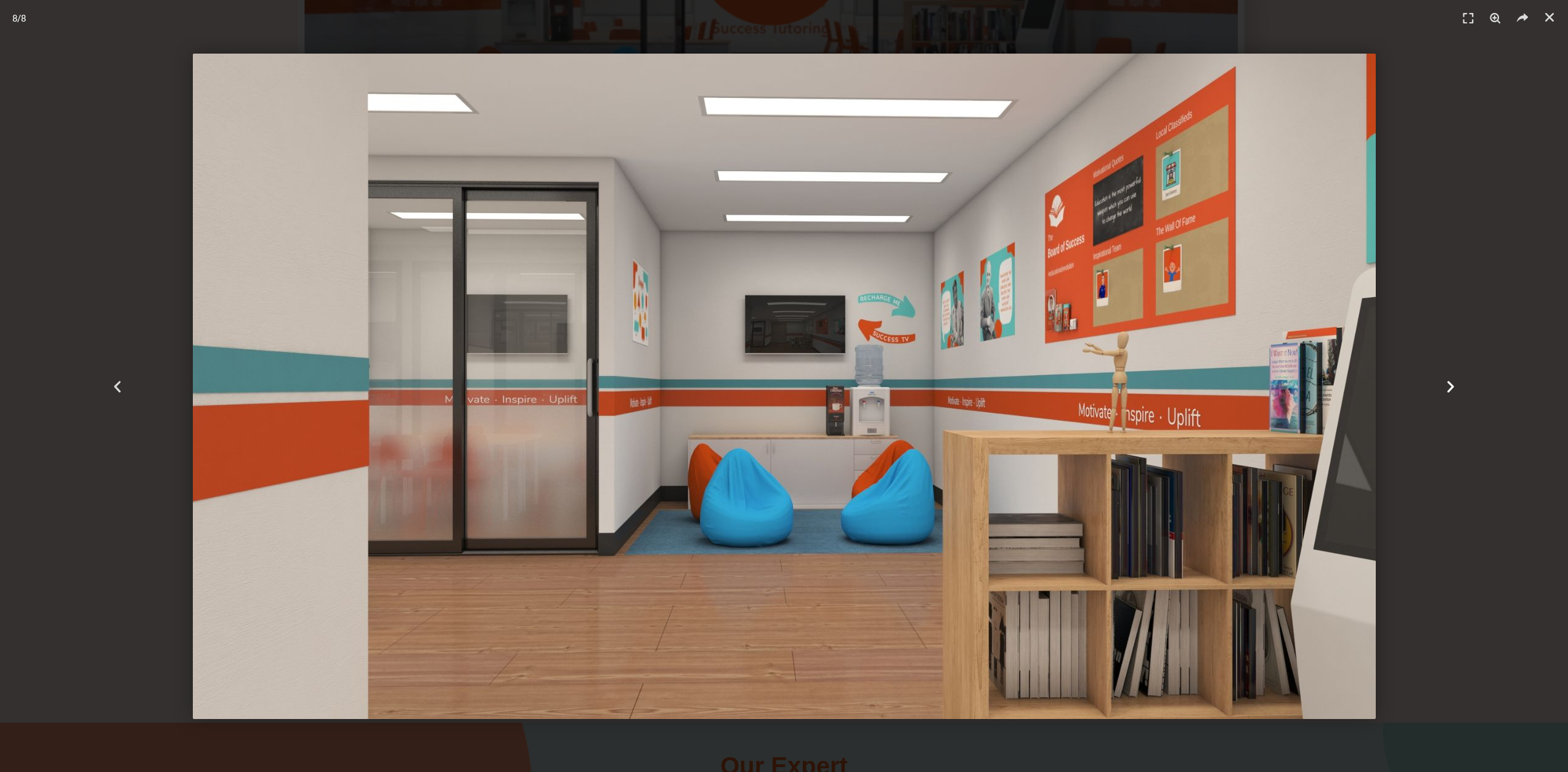
click at [1457, 391] on icon "Next slide" at bounding box center [1451, 386] width 16 height 16
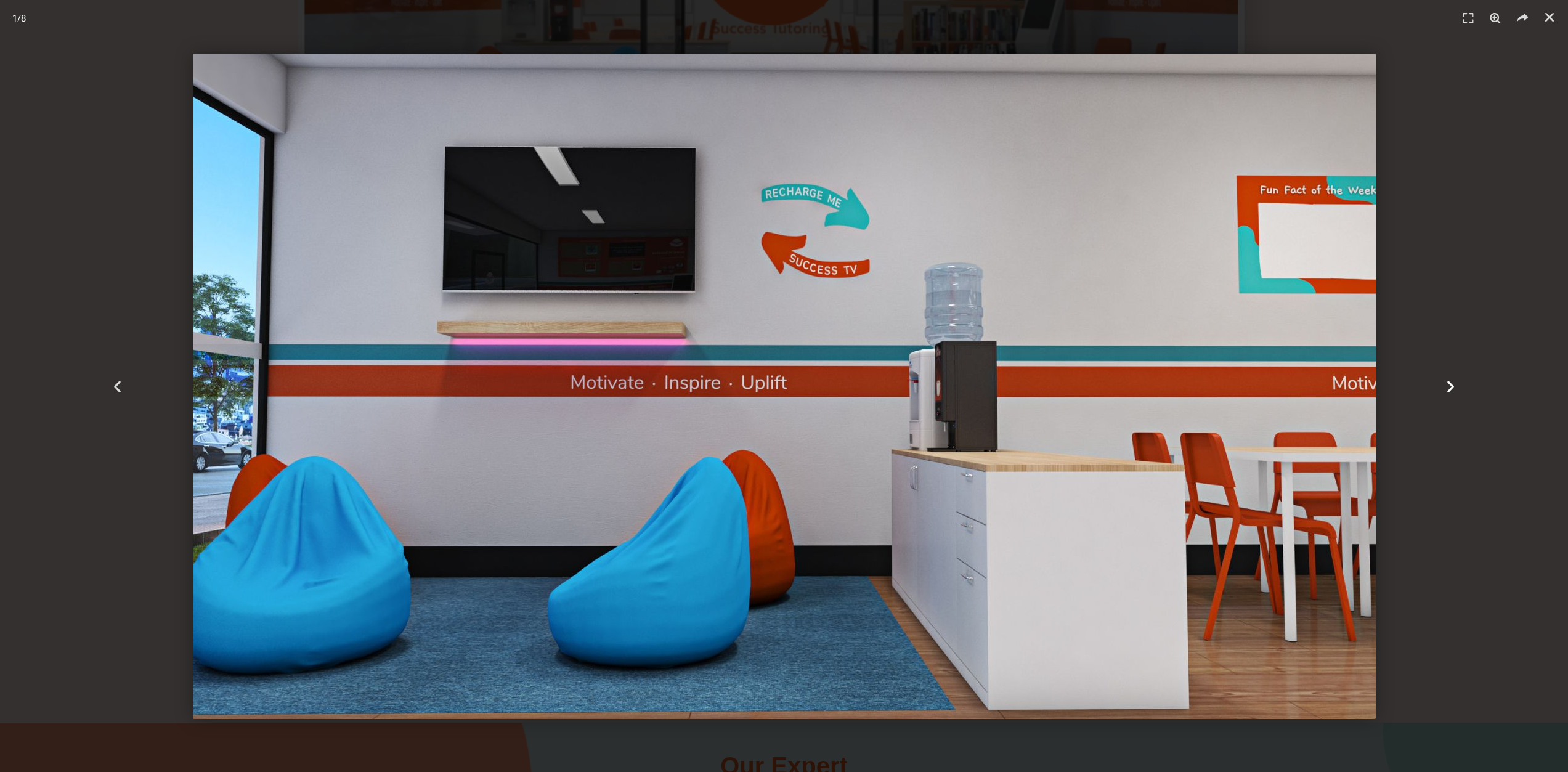
click at [1457, 391] on icon "Next slide" at bounding box center [1451, 386] width 16 height 16
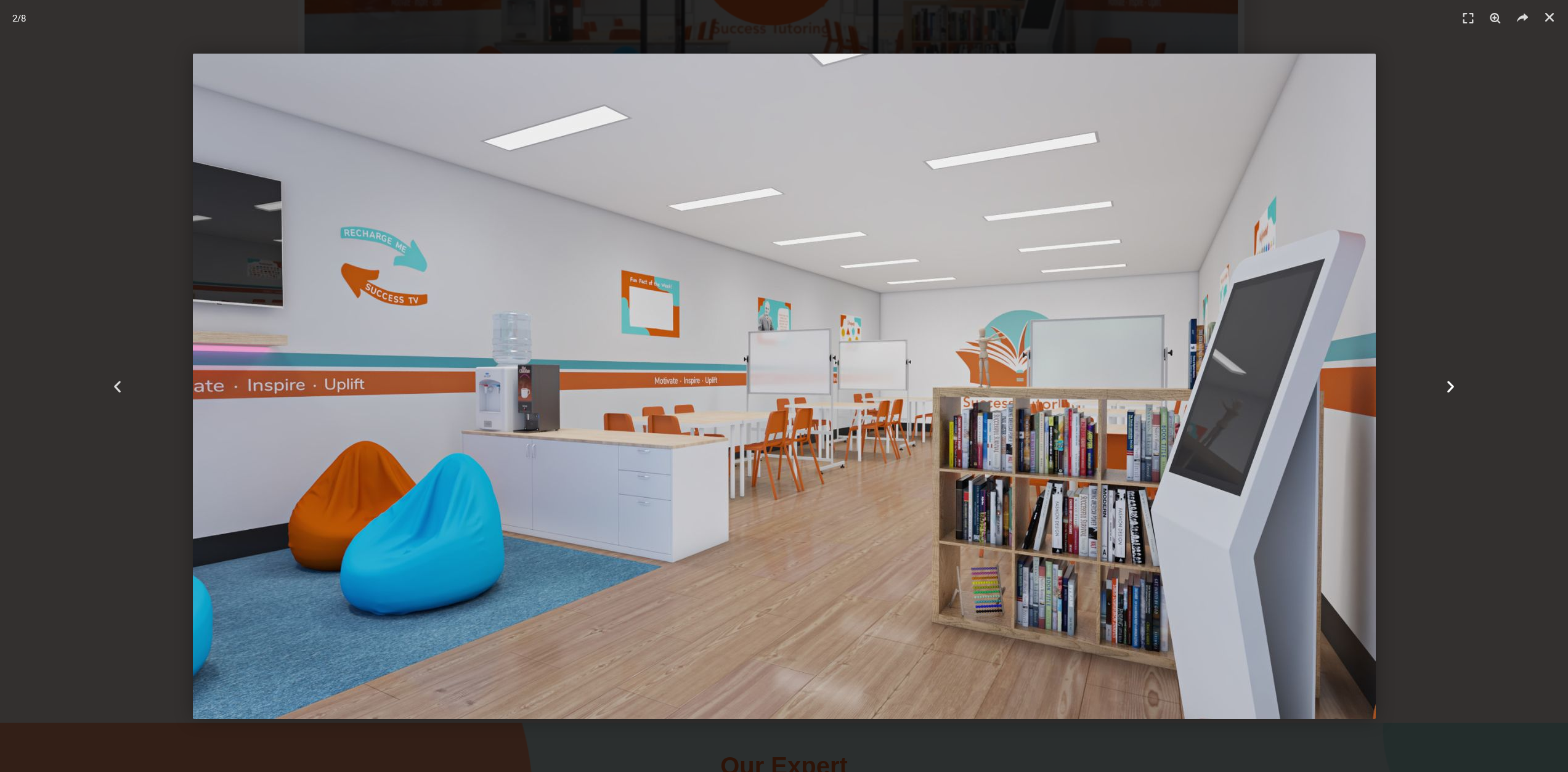
click at [1457, 391] on icon "Next slide" at bounding box center [1451, 386] width 16 height 16
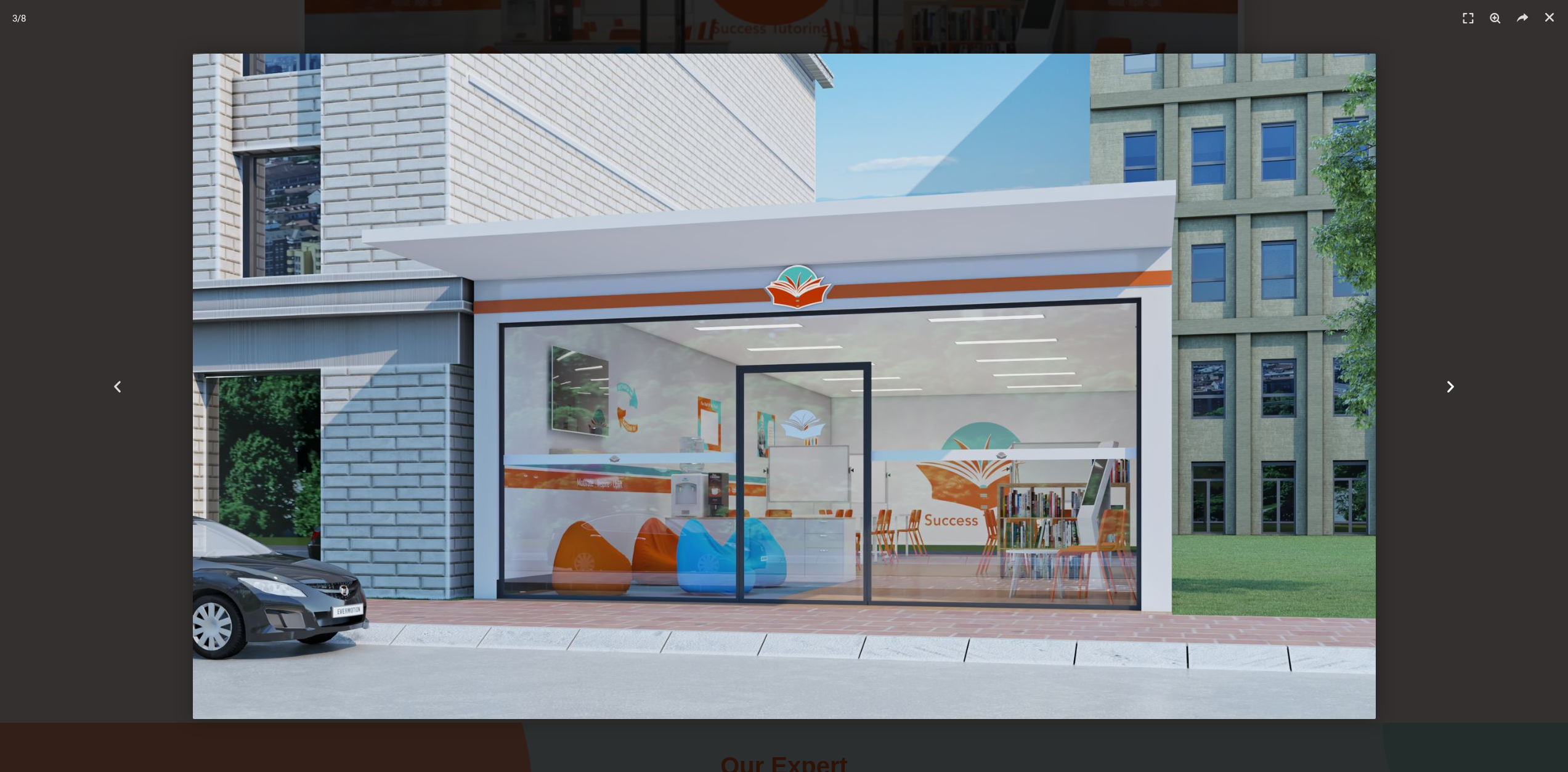
click at [1457, 391] on icon "Next slide" at bounding box center [1451, 386] width 16 height 16
